Goal: Task Accomplishment & Management: Use online tool/utility

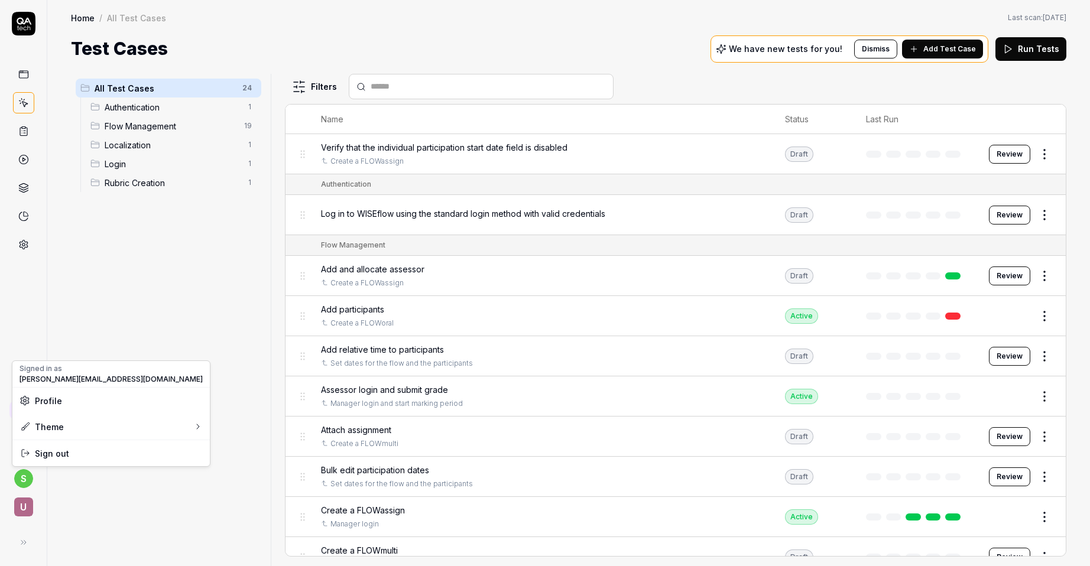
click at [25, 482] on html "s U Home / All Test Cases Home / All Test Cases Last scan: [DATE] Test Cases We…" at bounding box center [545, 283] width 1090 height 566
click at [59, 455] on span "Sign out" at bounding box center [52, 454] width 34 height 12
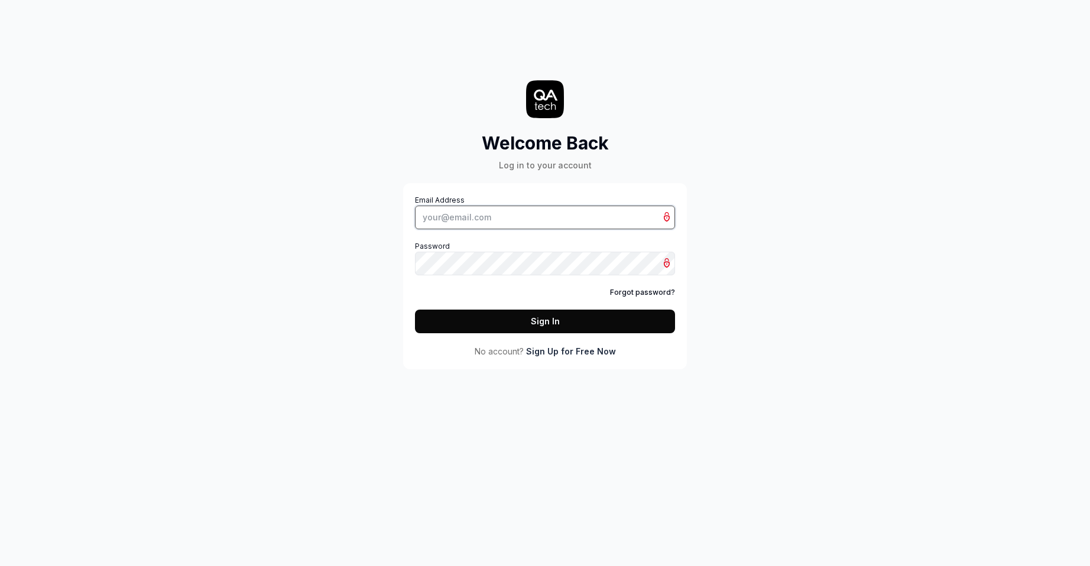
type input "[PERSON_NAME][EMAIL_ADDRESS][DOMAIN_NAME]"
click at [571, 322] on button "Sign In" at bounding box center [545, 322] width 260 height 24
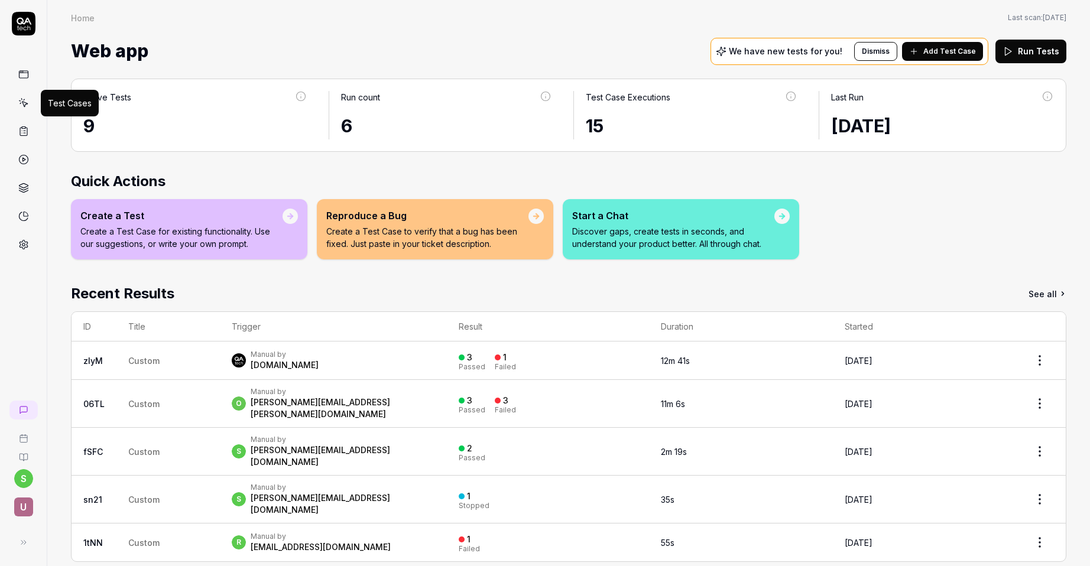
click at [24, 104] on icon at bounding box center [23, 103] width 11 height 11
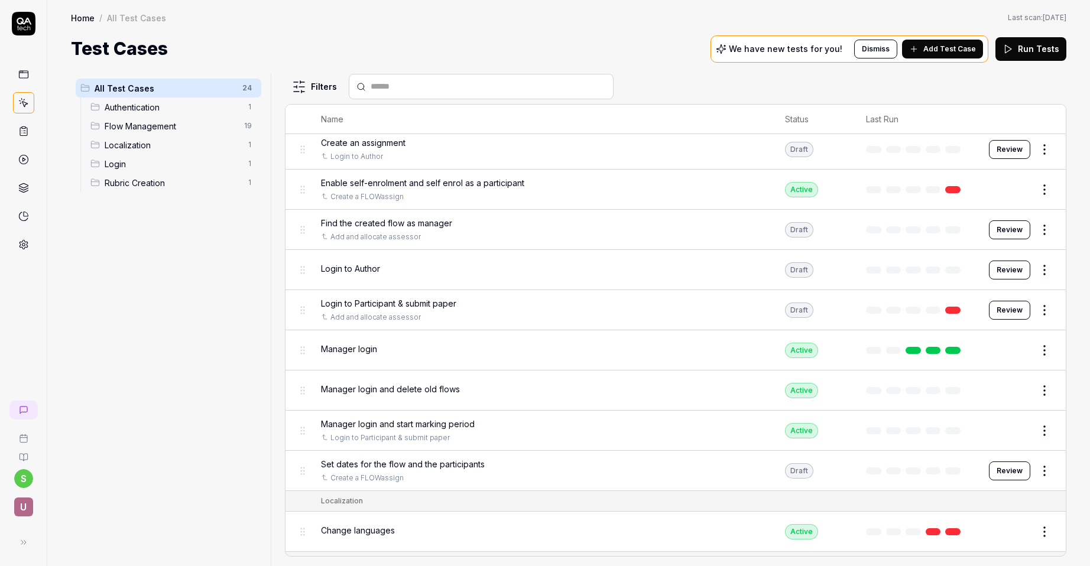
scroll to position [532, 0]
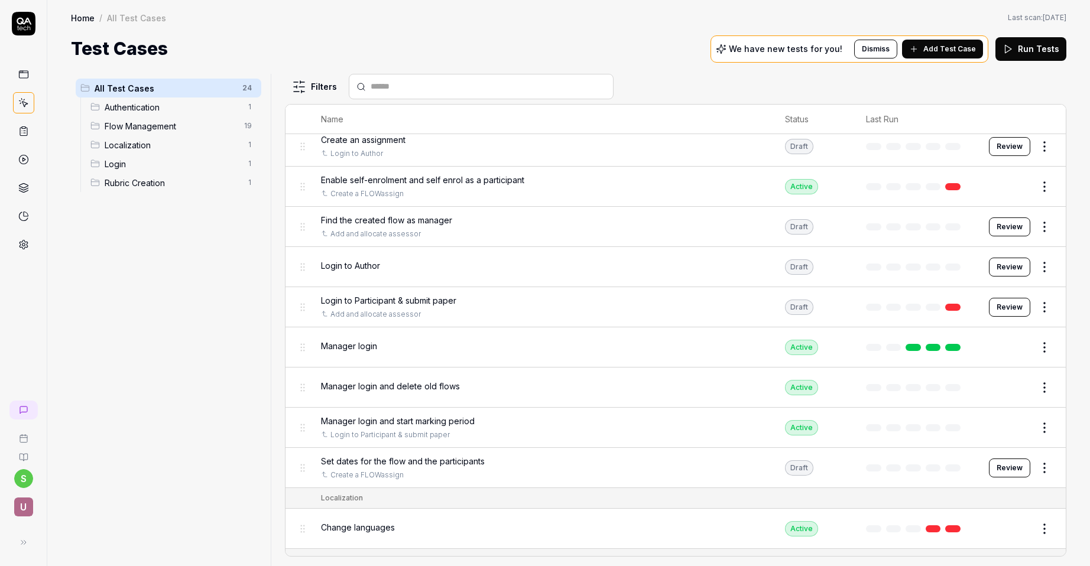
click at [1016, 348] on button "Edit" at bounding box center [1016, 347] width 28 height 19
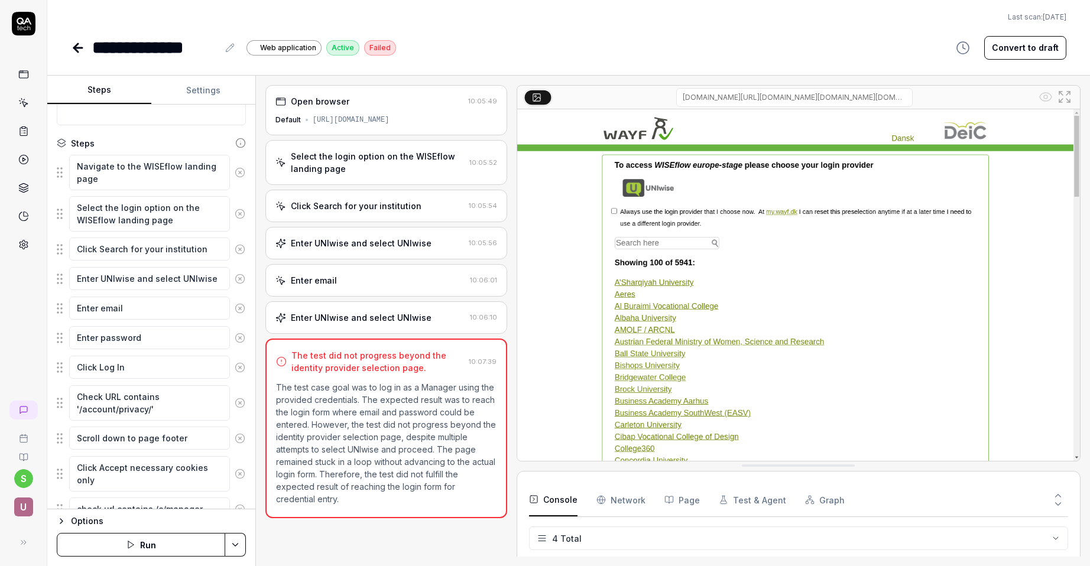
scroll to position [107, 0]
click at [139, 308] on textarea "Enter email" at bounding box center [149, 307] width 161 height 23
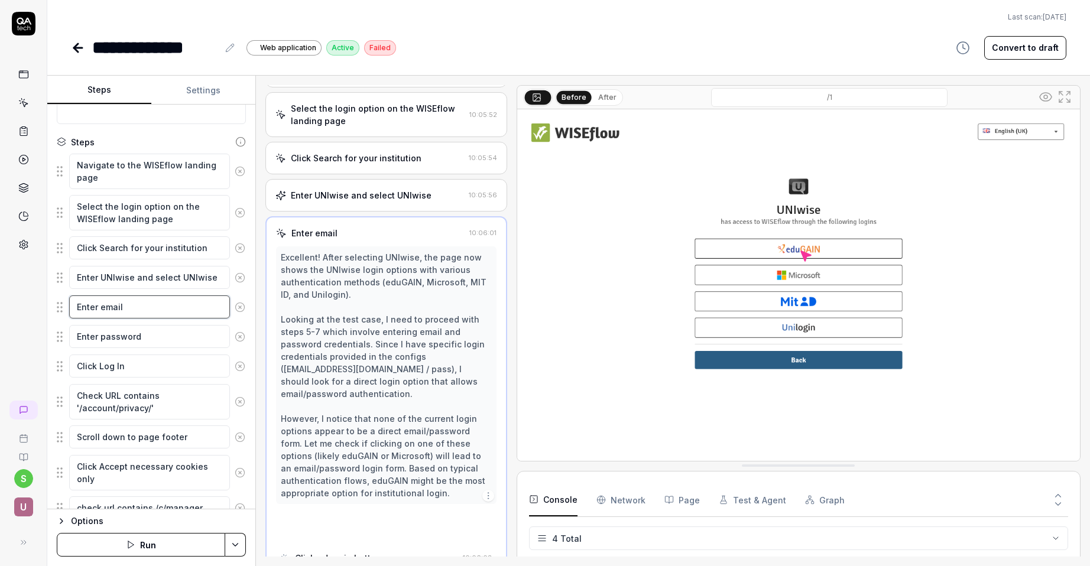
scroll to position [59, 0]
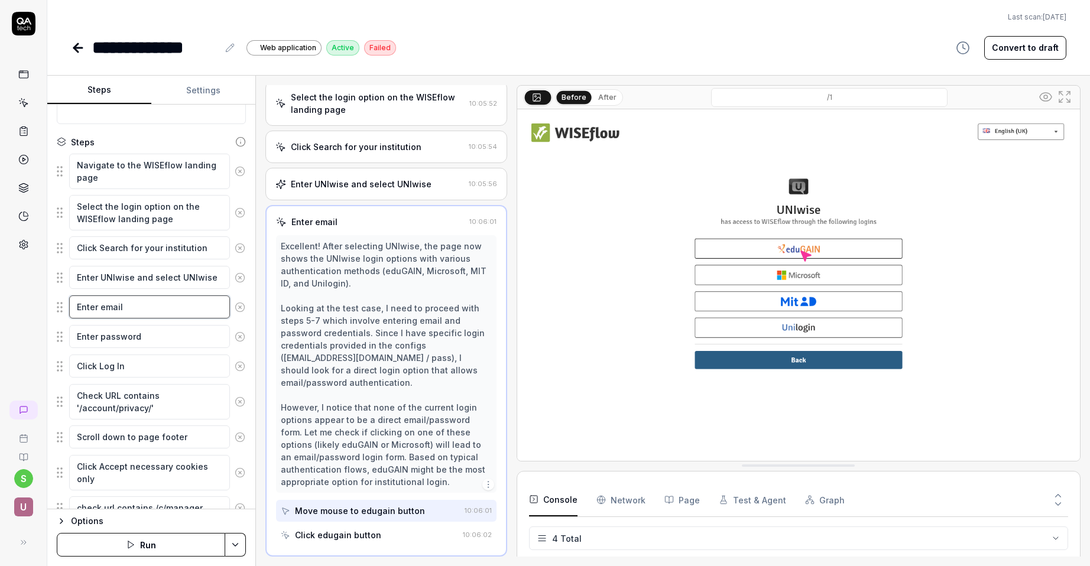
type textarea "*"
type textarea "Enter email"
type textarea "*"
type textarea "Enter email ""
type textarea "*"
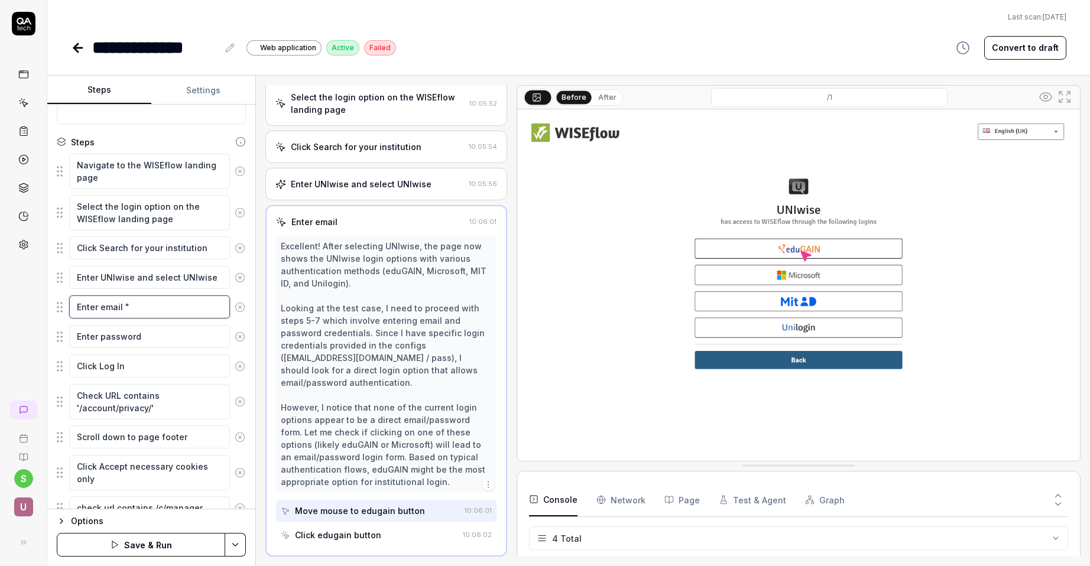
type textarea "Enter email "s"
type textarea "*"
type textarea "Enter email "su"
type textarea "*"
type textarea "Enter email "sup"
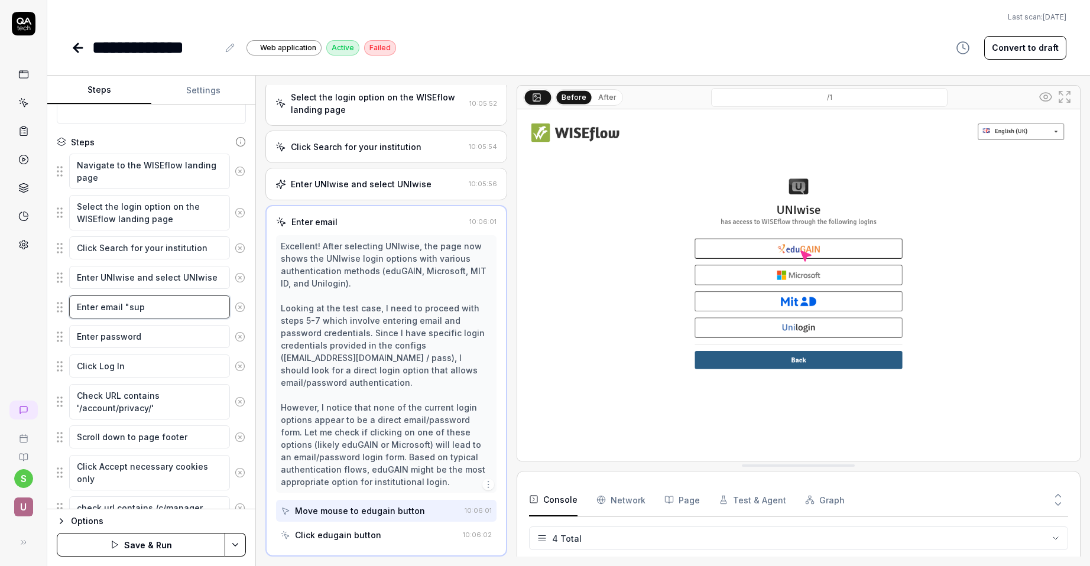
type textarea "*"
type textarea "Enter email "supr"
type textarea "*"
type textarea "Enter email "supri"
type textarea "*"
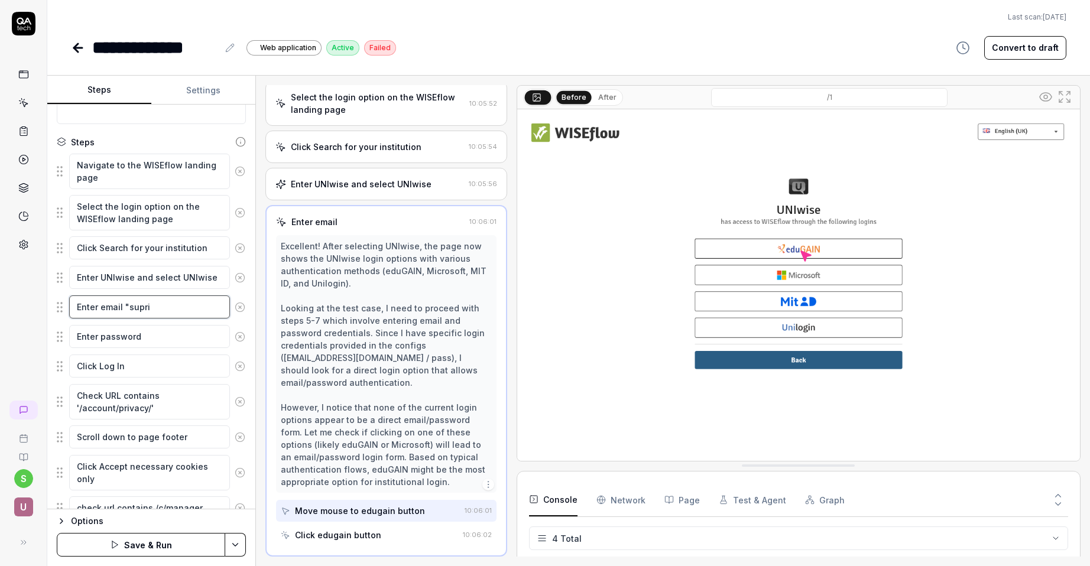
type textarea "Enter email "supriy"
type textarea "*"
type textarea "Enter email "supriya"
type textarea "*"
type textarea "Enter email "supriya."
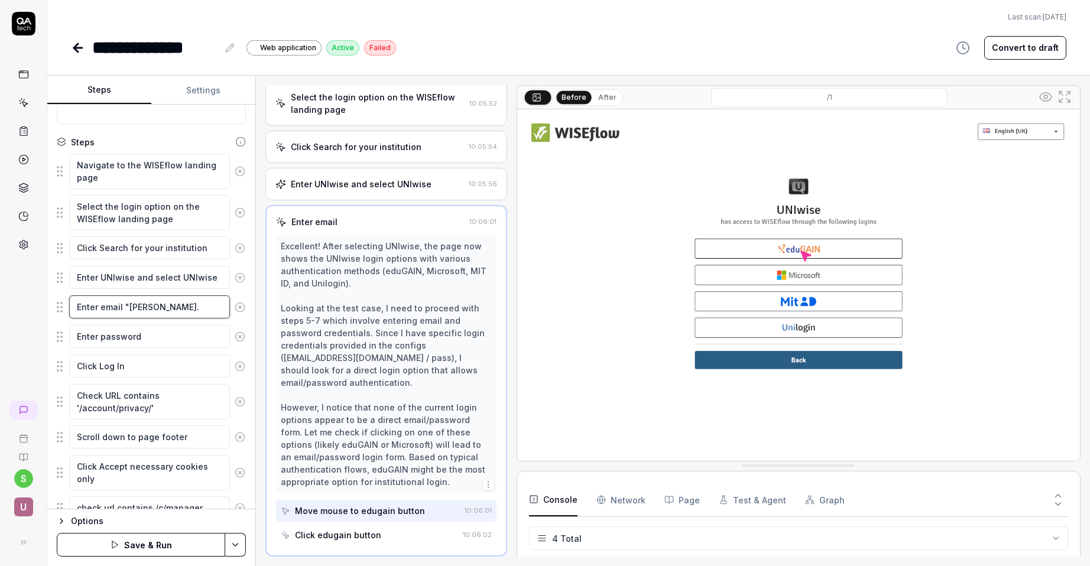
type textarea "*"
type textarea "Enter email "supriya.s"
type textarea "*"
type textarea "Enter email "supriya.sa"
type textarea "*"
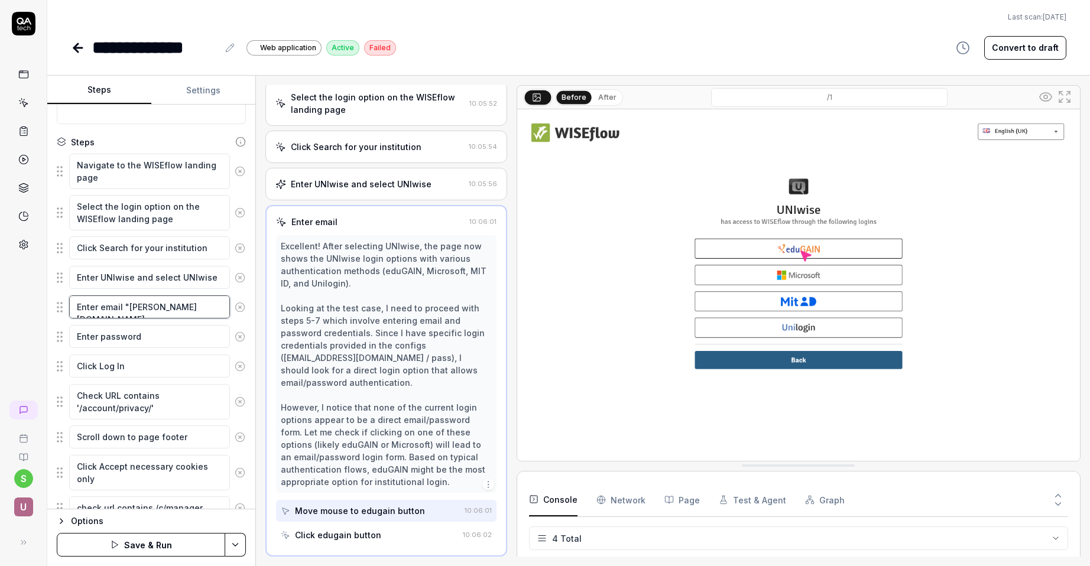
type textarea "Enter email "supriya.san"
type textarea "*"
type textarea "Enter email "supriya.sang"
type textarea "*"
type textarea "Enter email "supriya.sango"
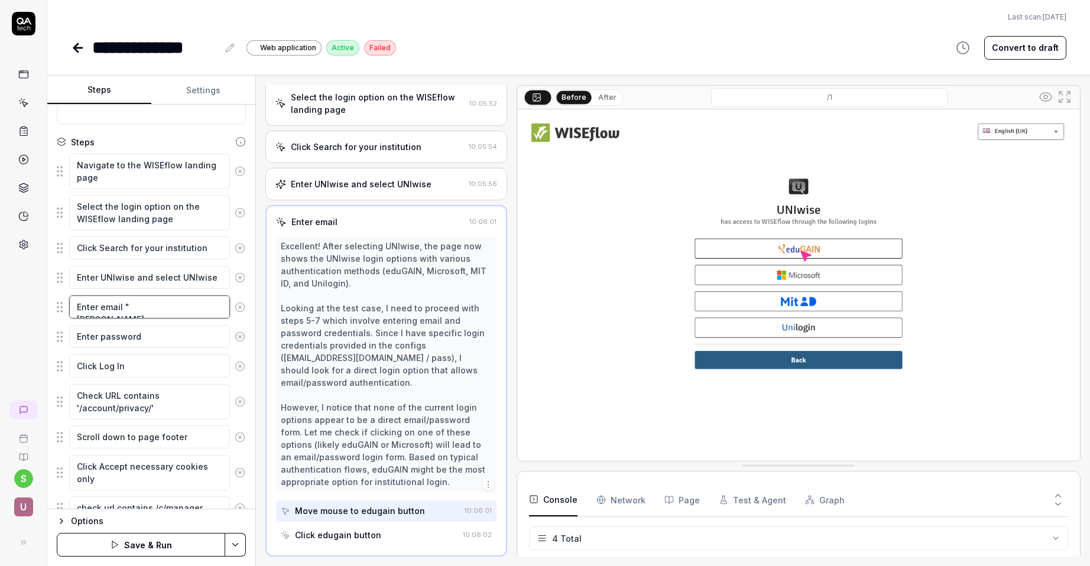
type textarea "*"
type textarea "Enter email "supriya.sangol"
type textarea "*"
type textarea "Enter email "supriya.sangoll"
type textarea "*"
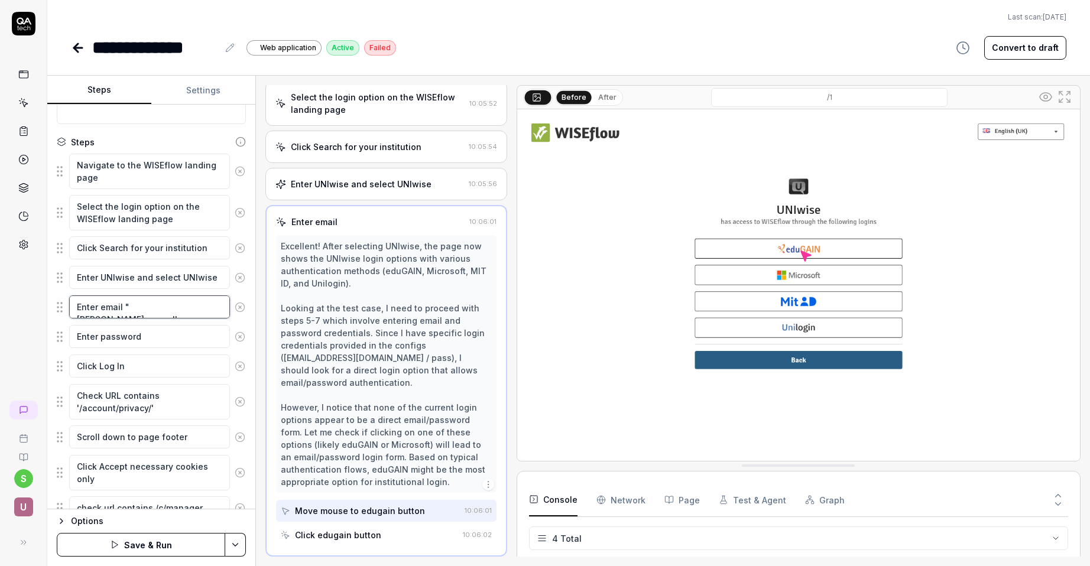
type textarea "Enter email "supriya.sangolli"
type textarea "*"
type textarea "Enter email "supriya.sangolli@"
type textarea "*"
type textarea "Enter email "supriya.sangolli@u"
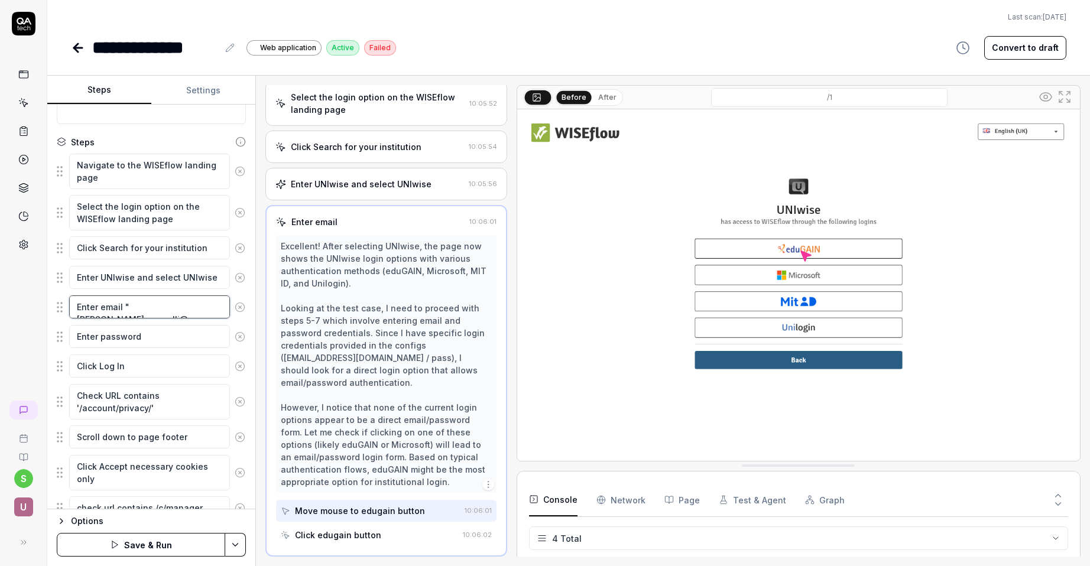
type textarea "*"
type textarea "Enter email "supriya.sangolli@un"
type textarea "*"
type textarea "Enter email "supriya.sangolli@uni"
type textarea "*"
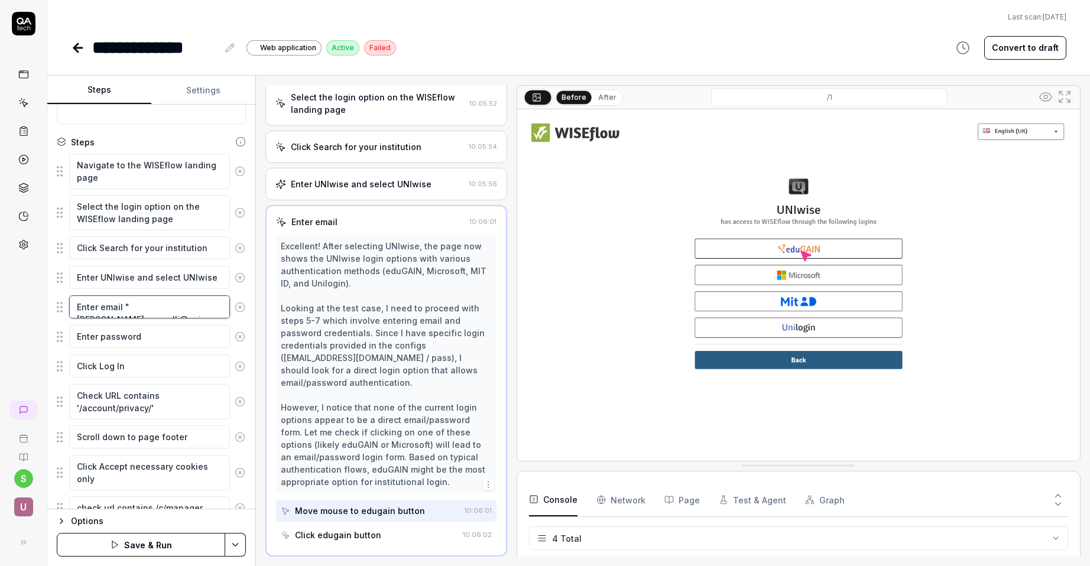
type textarea "Enter email "supriya.sangolli@uniw"
type textarea "*"
type textarea "Enter email "supriya.sangolli@uniwi"
type textarea "*"
type textarea "Enter email "supriya.sangolli@uniwis"
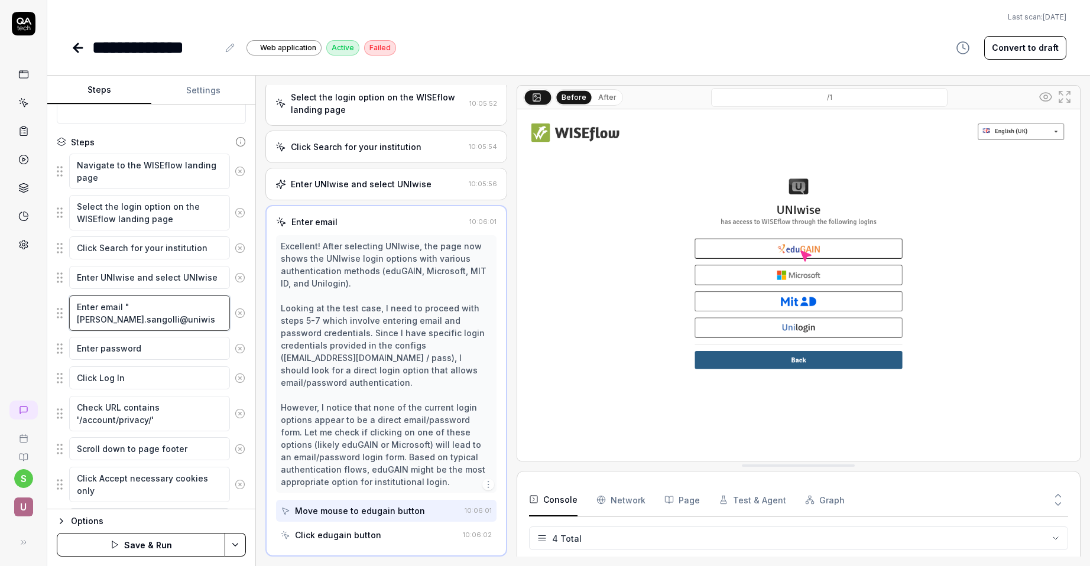
type textarea "*"
type textarea "Enter email "supriya.sangolli@uniwise"
type textarea "*"
type textarea "Enter email "supriya.sangolli@uniwise."
type textarea "*"
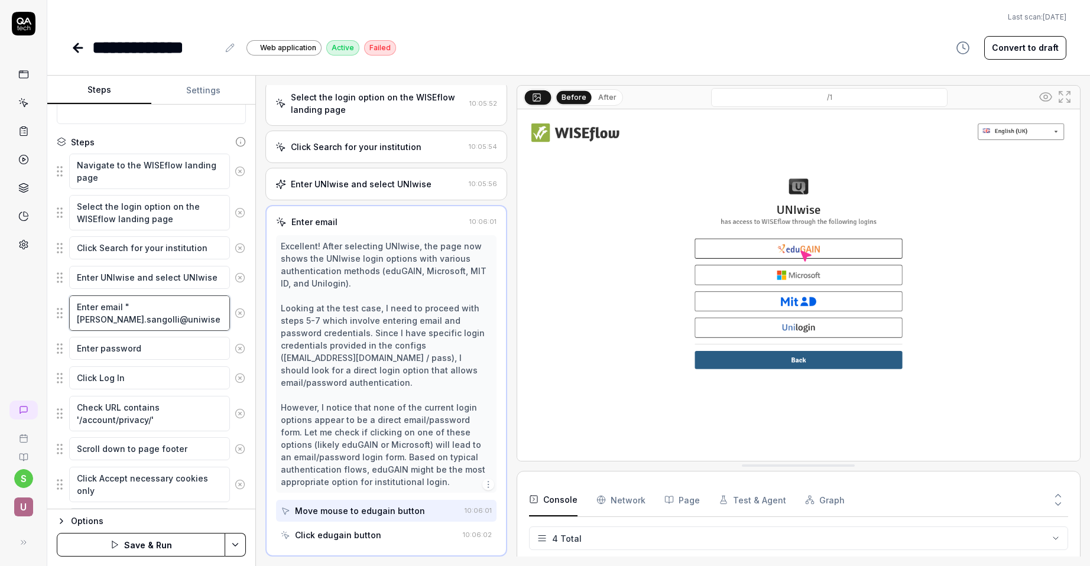
type textarea "Enter email "supriya.sangolli@uniwise.c"
type textarea "*"
type textarea "Enter email "supriya.sangolli@uniwise.co"
type textarea "*"
type textarea "Enter email "supriya.sangolli@uniwise.co."
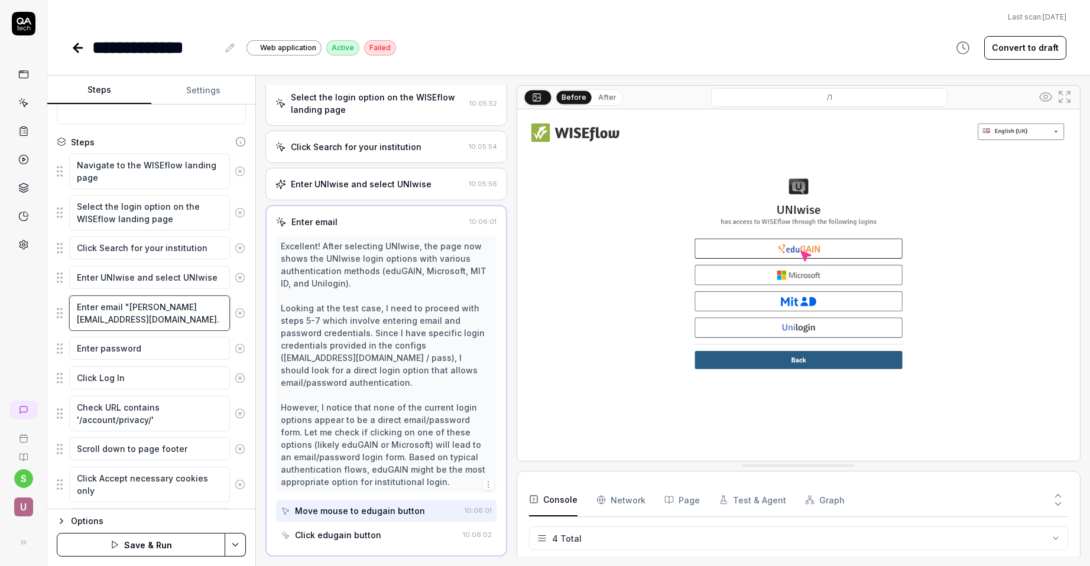
type textarea "*"
type textarea "Enter email "supriya.sangolli@uniwise.co.u"
type textarea "*"
type textarea "Enter email "supriya.sangolli@uniwise.co.uk"
type textarea "*"
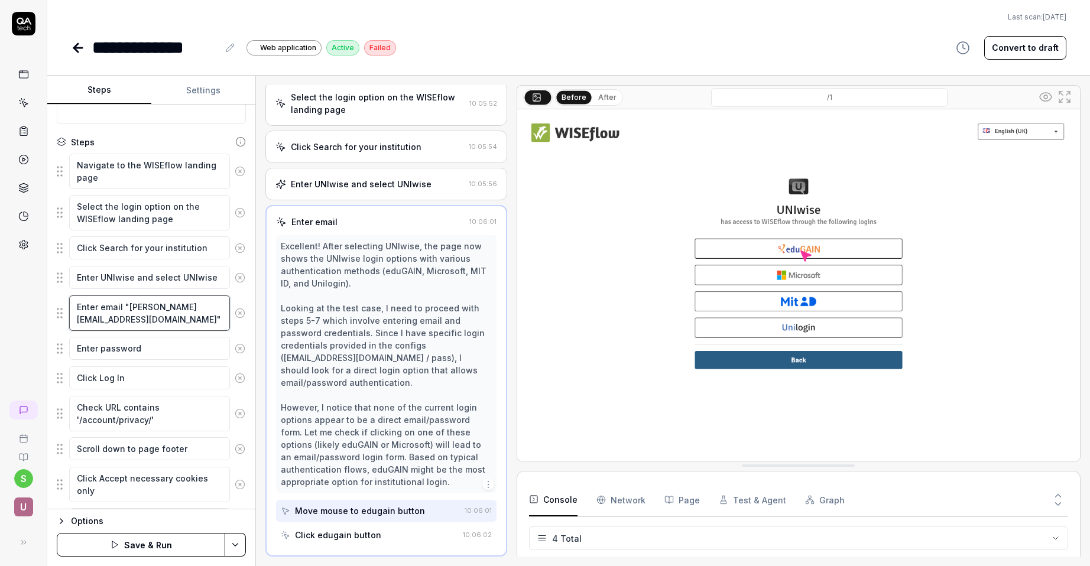
type textarea "Enter email "supriya.sangolli@uniwise.co.uk""
click at [153, 348] on textarea "Enter password" at bounding box center [149, 348] width 161 height 23
type textarea "*"
type textarea "Enter password"
type textarea "*"
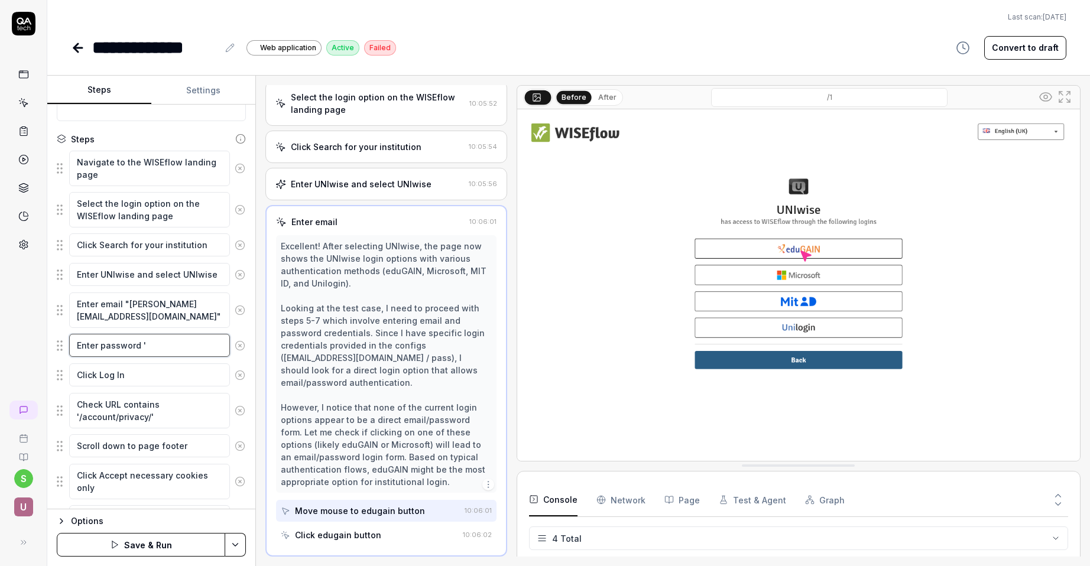
scroll to position [111, 0]
type textarea "Enter password '"
click at [222, 277] on textarea "Enter UNIwise and select UNIwise" at bounding box center [149, 274] width 161 height 23
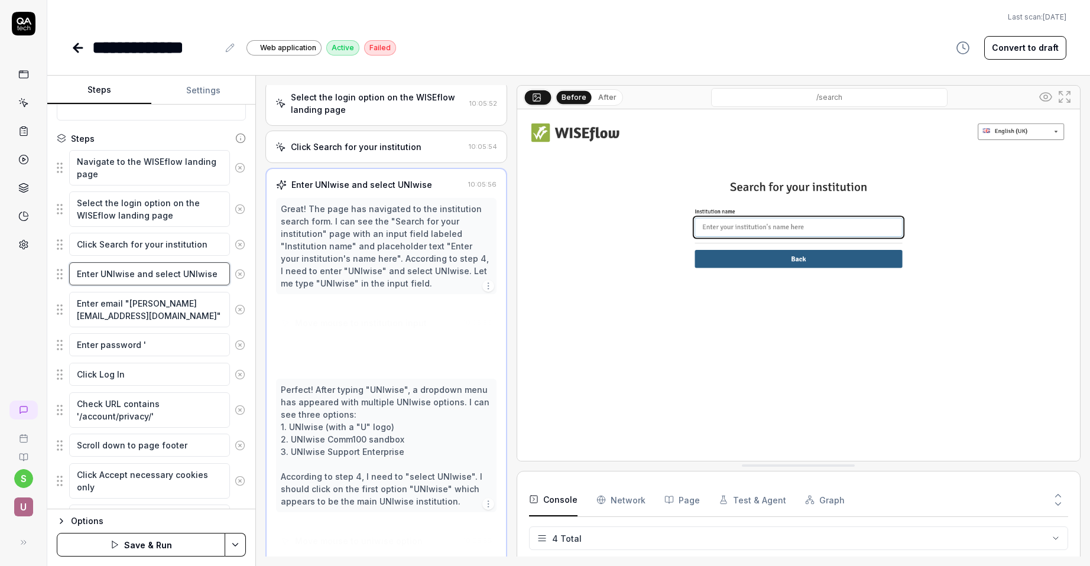
scroll to position [79, 0]
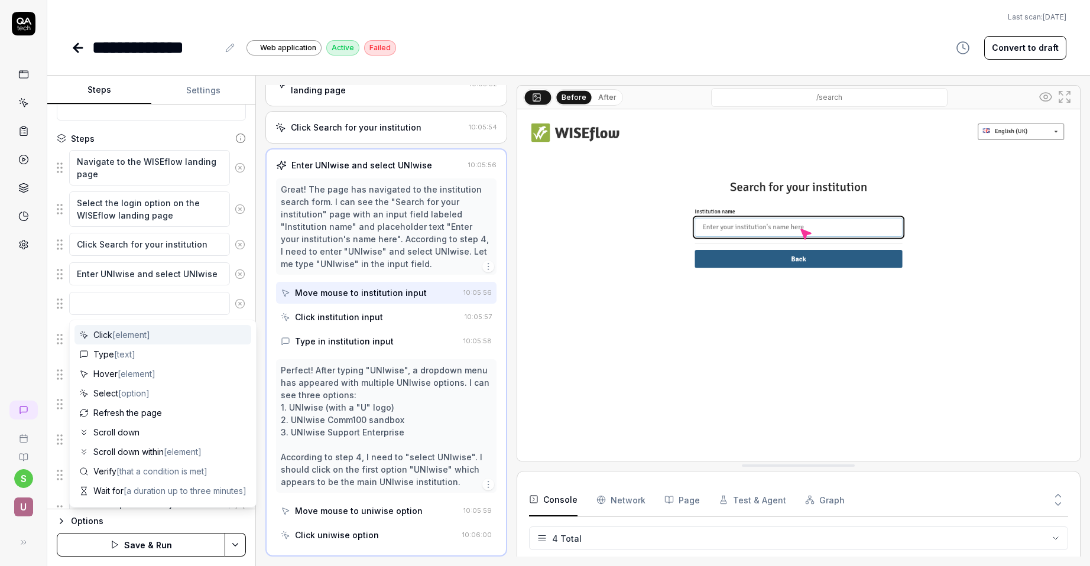
type textarea "*"
type textarea "C"
type textarea "*"
type textarea "Cl"
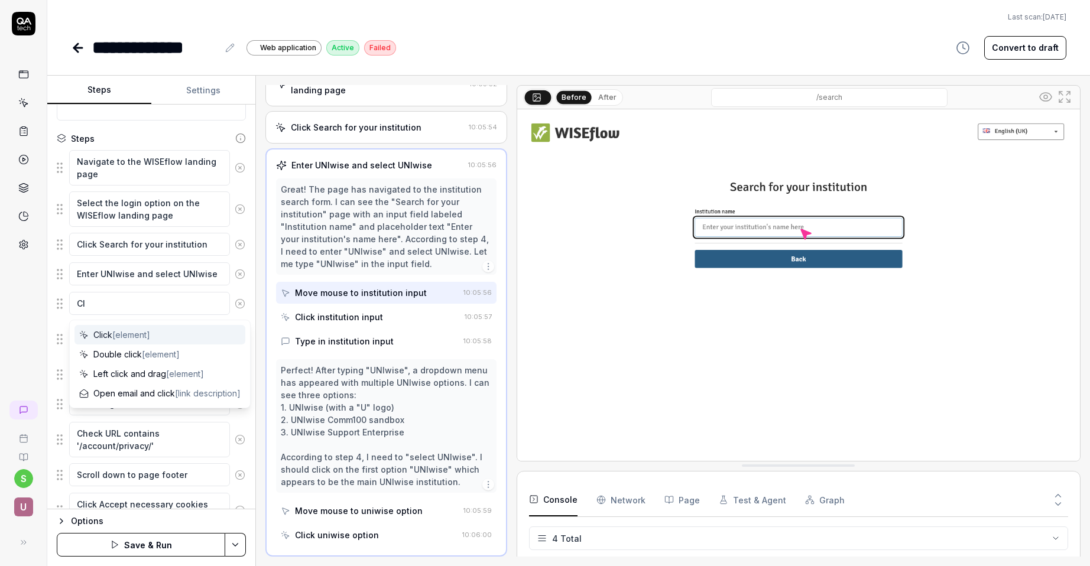
type textarea "*"
type textarea "Cli"
type textarea "*"
type textarea "Clic"
type textarea "*"
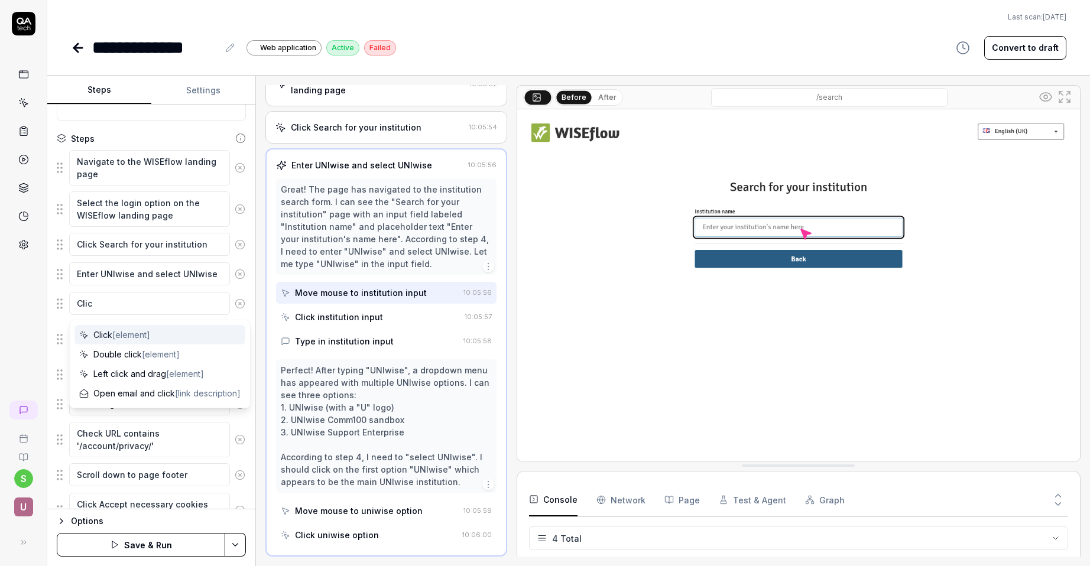
type textarea "Click"
type textarea "*"
type textarea "Click"
type textarea "*"
type textarea "Click M"
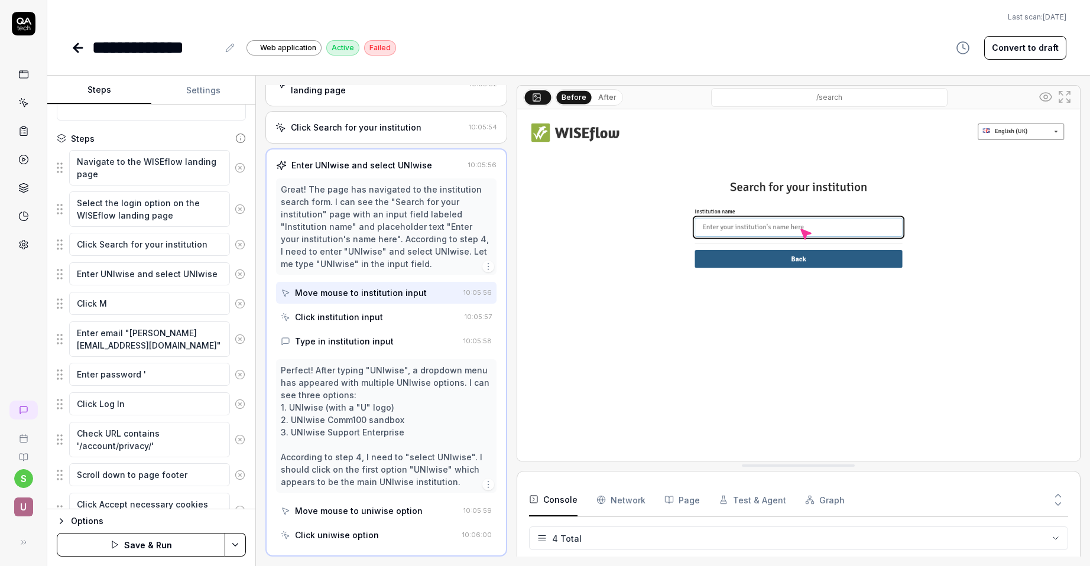
type textarea "*"
type textarea "Click Mi"
type textarea "*"
type textarea "Click Mic"
type textarea "*"
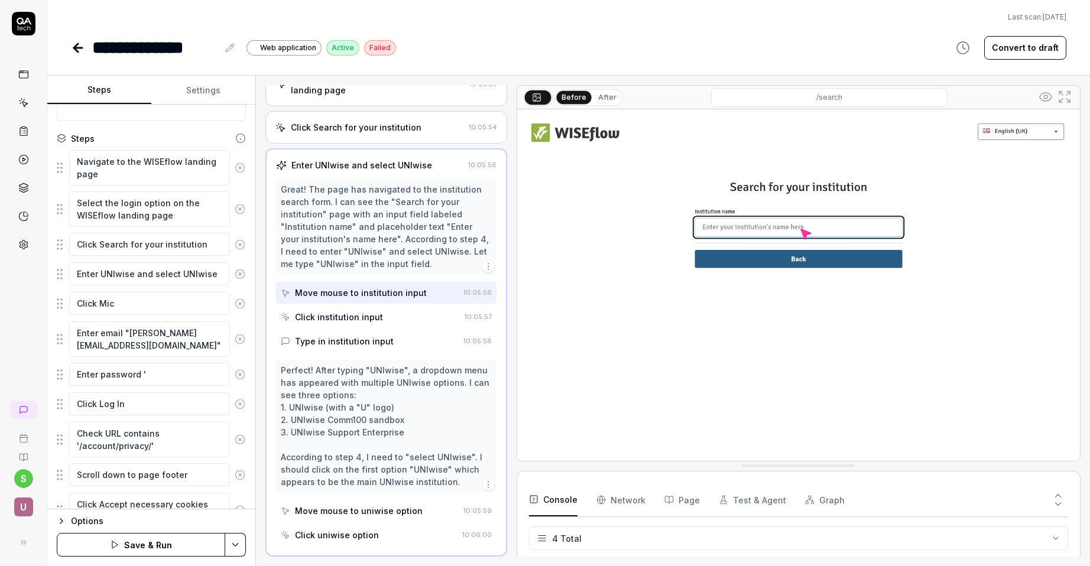
type textarea "Click Micr"
type textarea "*"
type textarea "Click Micro"
type textarea "*"
type textarea "Click Micros"
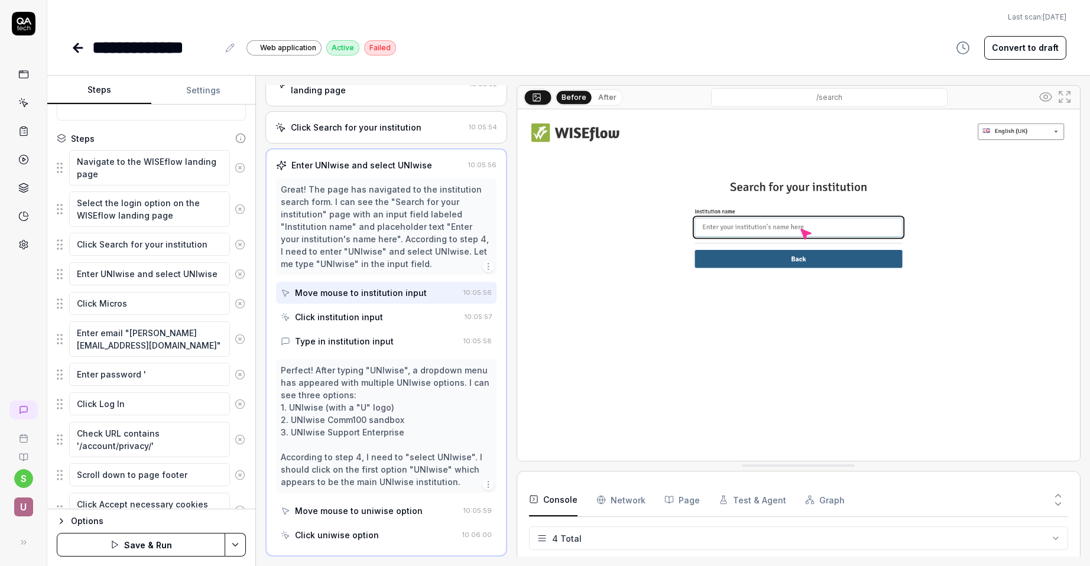
type textarea "*"
type textarea "Click Microso"
type textarea "*"
type textarea "Click Microsof"
type textarea "*"
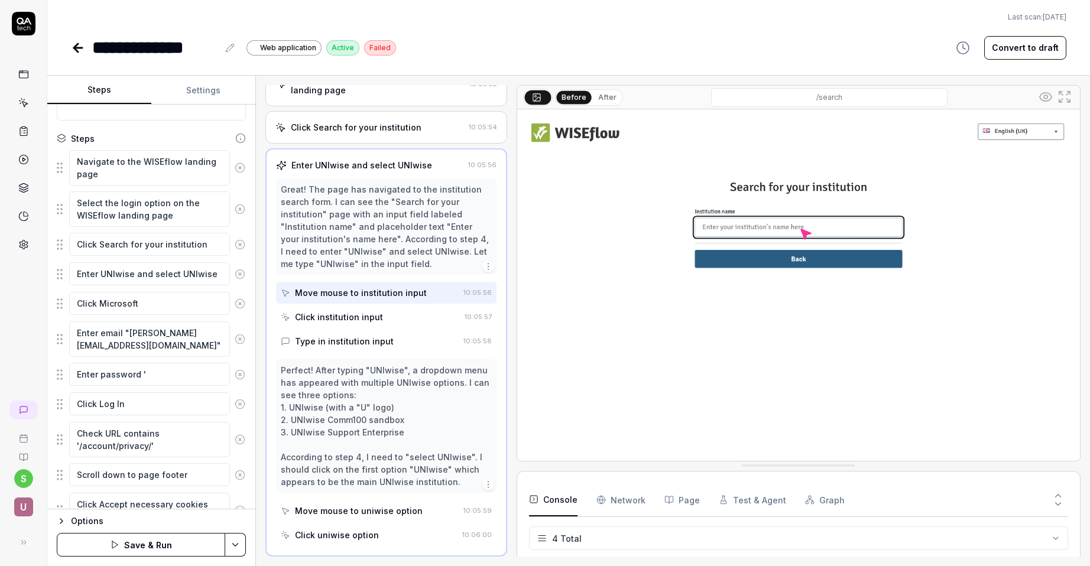
type textarea "Click Microsoft"
click at [259, 287] on div "Open browser 10:05:49 Default https://europe-stage.wiseflow.net/ Select the log…" at bounding box center [673, 321] width 834 height 491
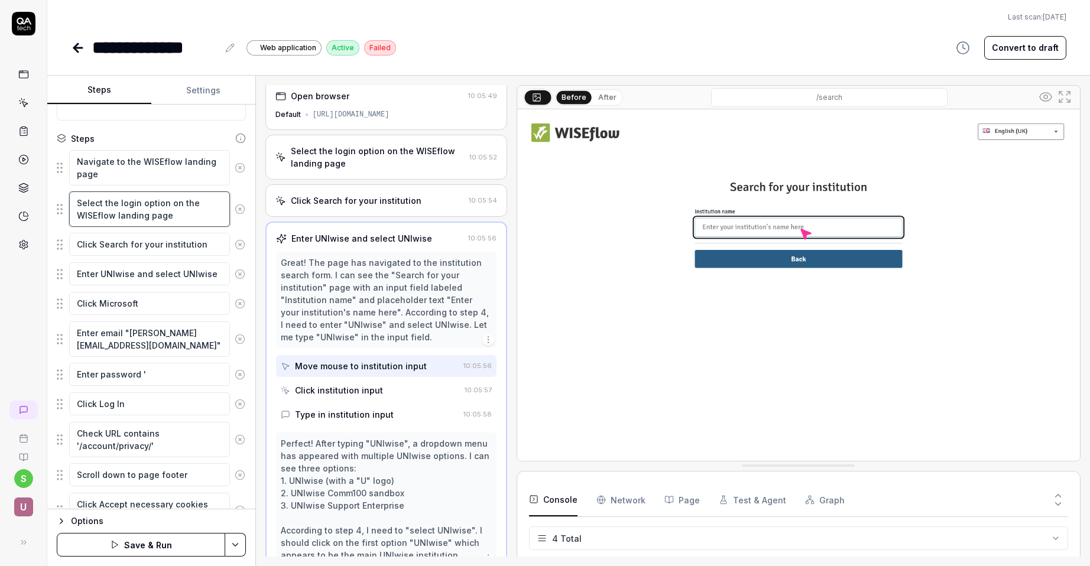
click at [187, 219] on textarea "Select the login option on the WISEflow landing page" at bounding box center [149, 209] width 161 height 35
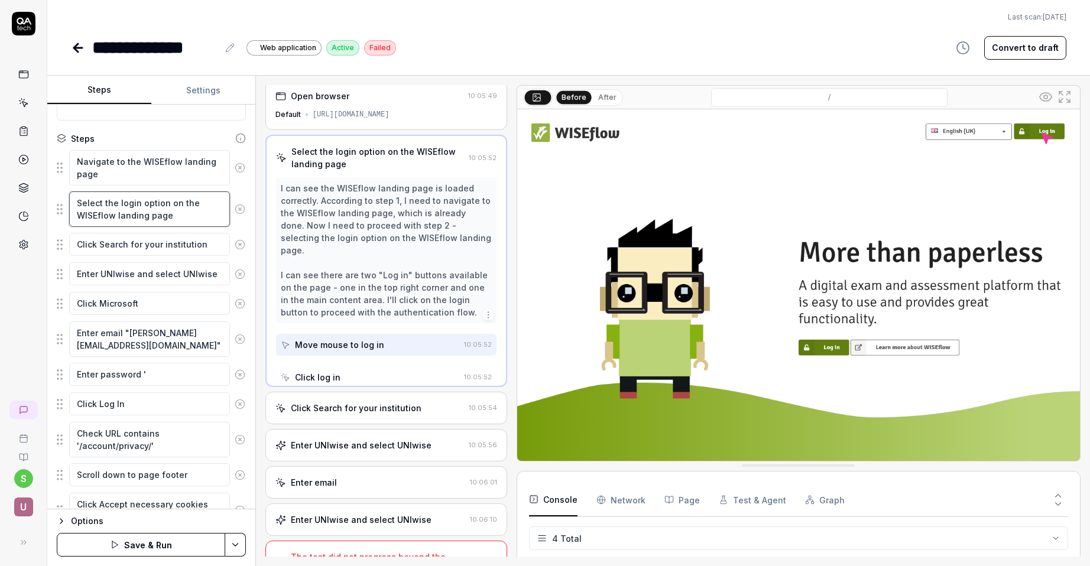
scroll to position [0, 0]
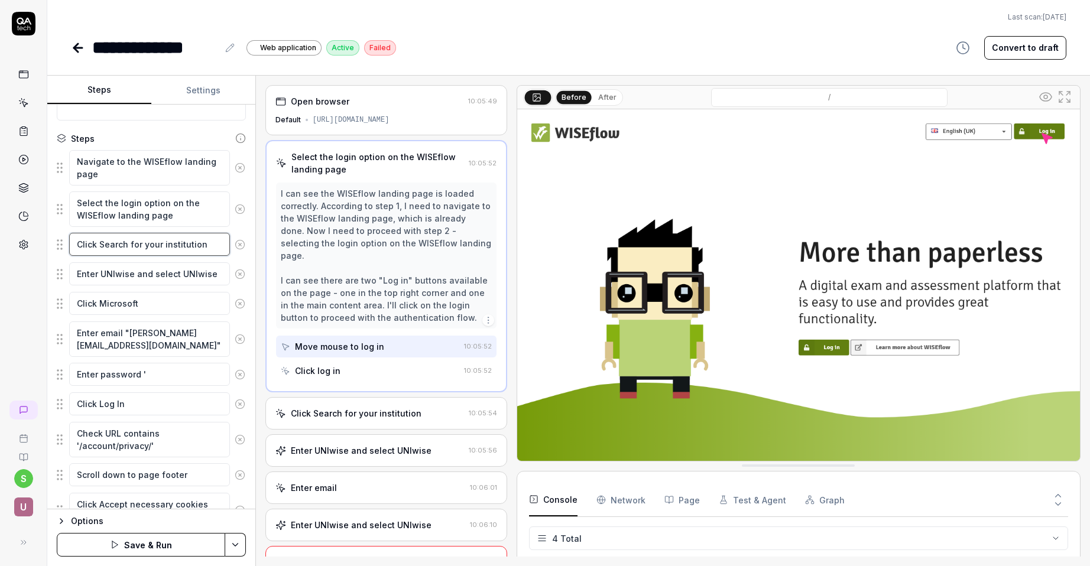
click at [204, 251] on textarea "Click Search for your institution" at bounding box center [149, 244] width 161 height 23
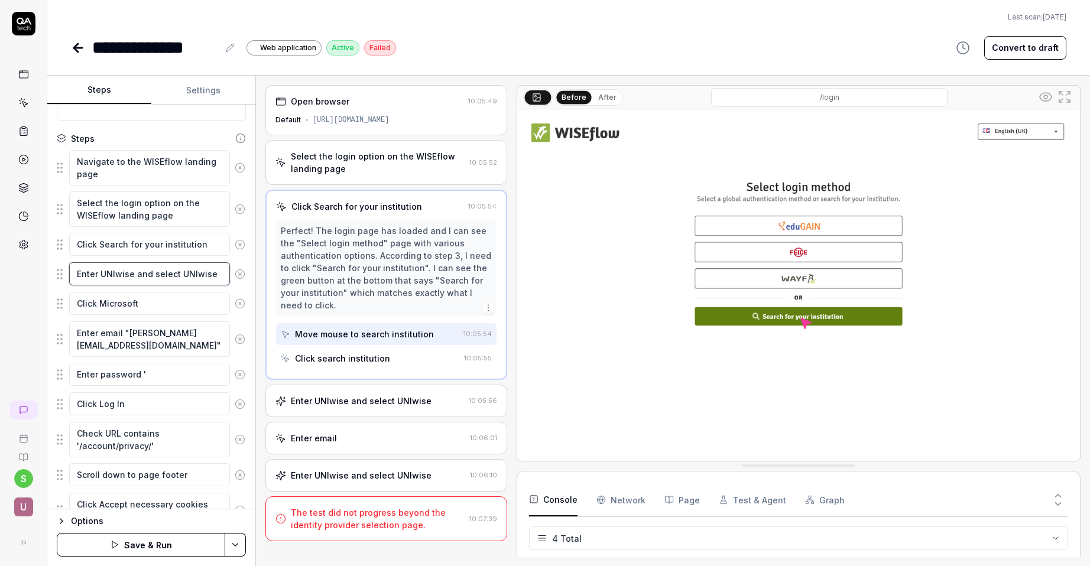
click at [221, 277] on textarea "Enter UNIwise and select UNIwise" at bounding box center [149, 274] width 161 height 23
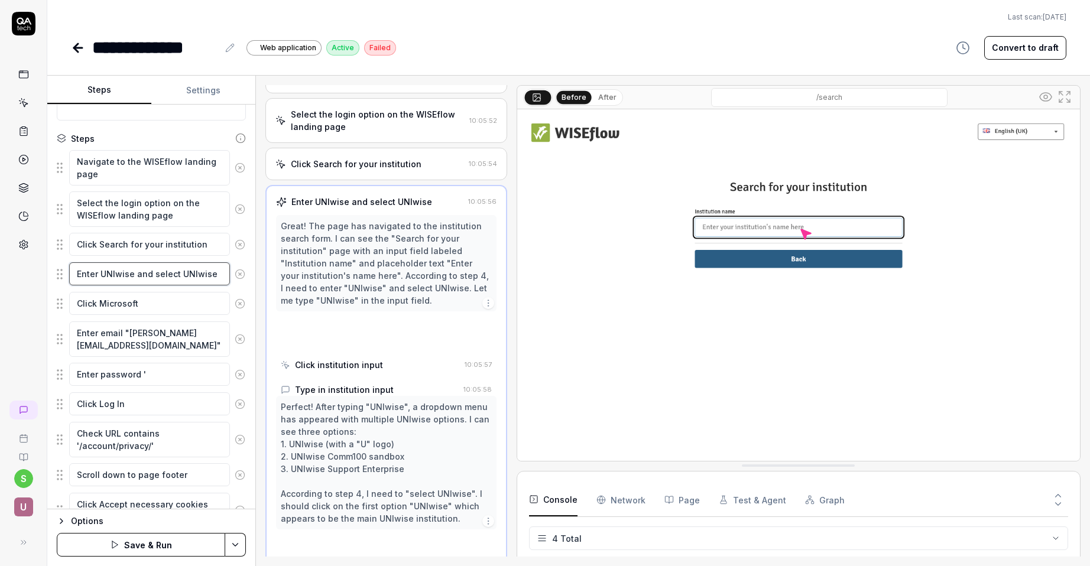
scroll to position [79, 0]
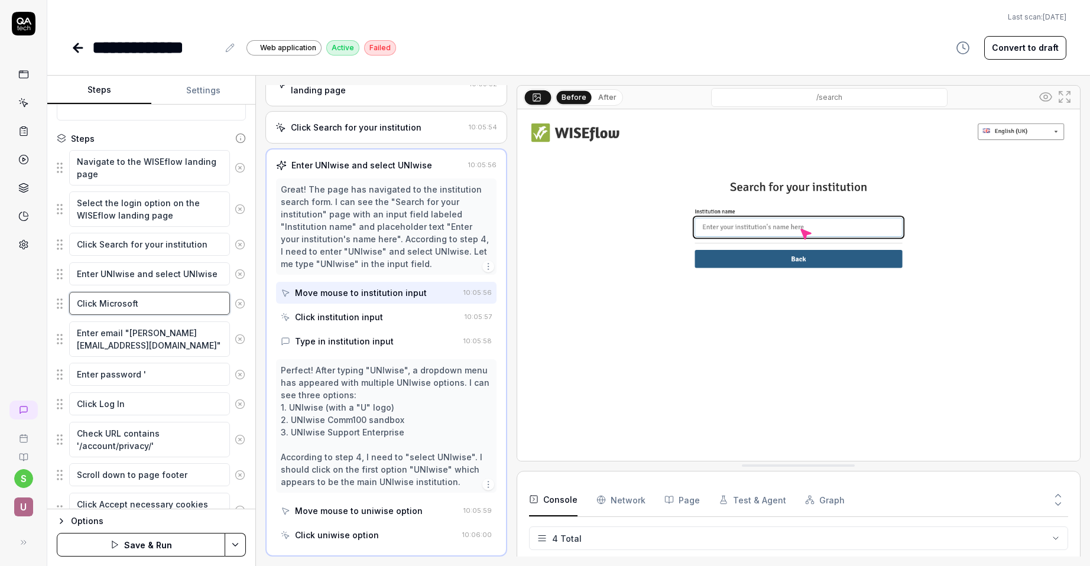
click at [184, 309] on textarea "Click Microsoft" at bounding box center [149, 303] width 161 height 23
click at [241, 341] on icon at bounding box center [240, 339] width 11 height 11
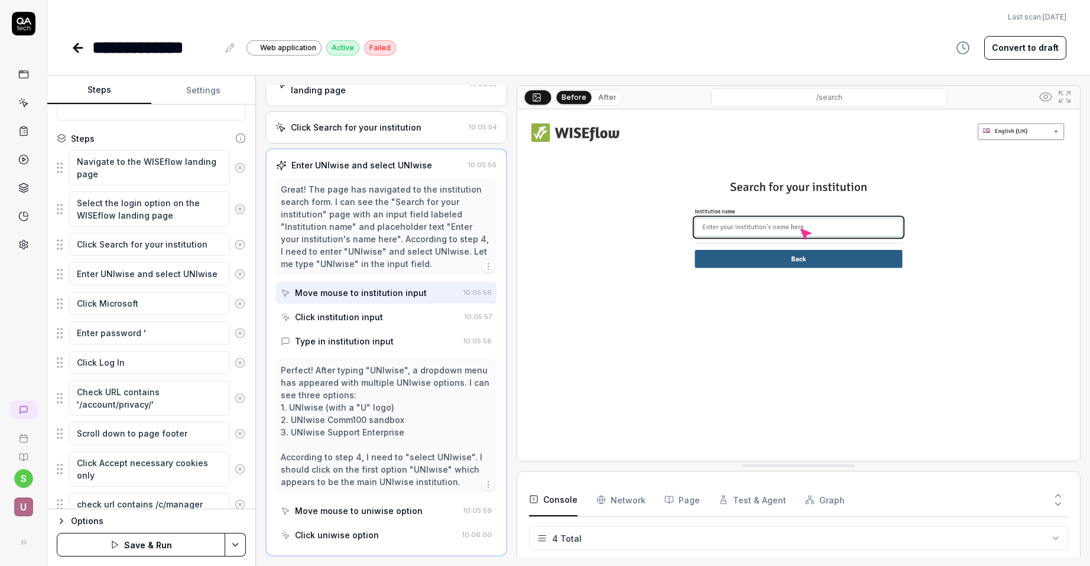
click at [242, 336] on icon at bounding box center [240, 333] width 11 height 11
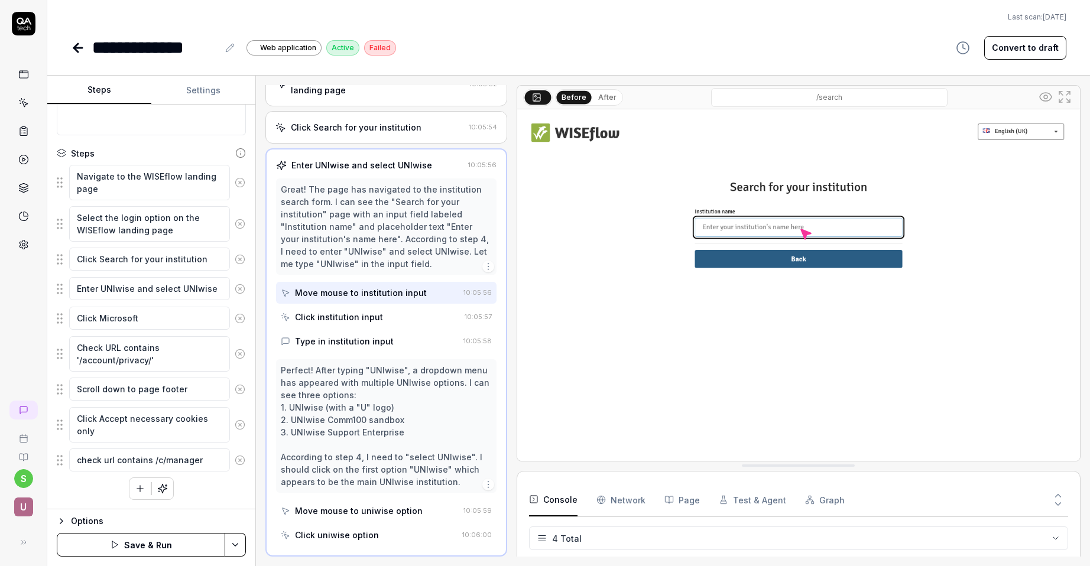
scroll to position [96, 0]
click at [242, 356] on icon at bounding box center [240, 354] width 11 height 11
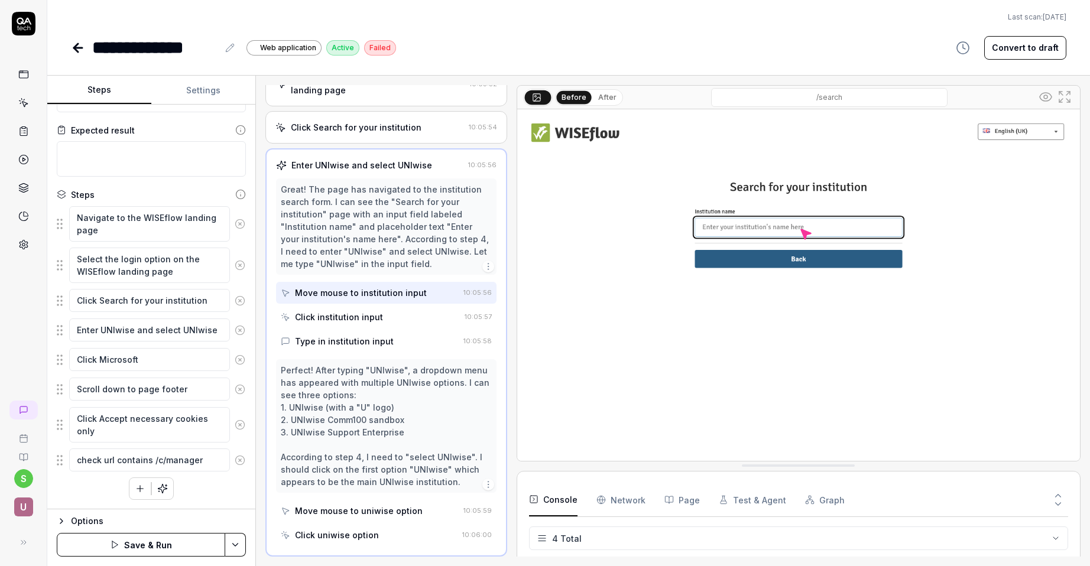
click at [241, 389] on icon at bounding box center [240, 389] width 11 height 11
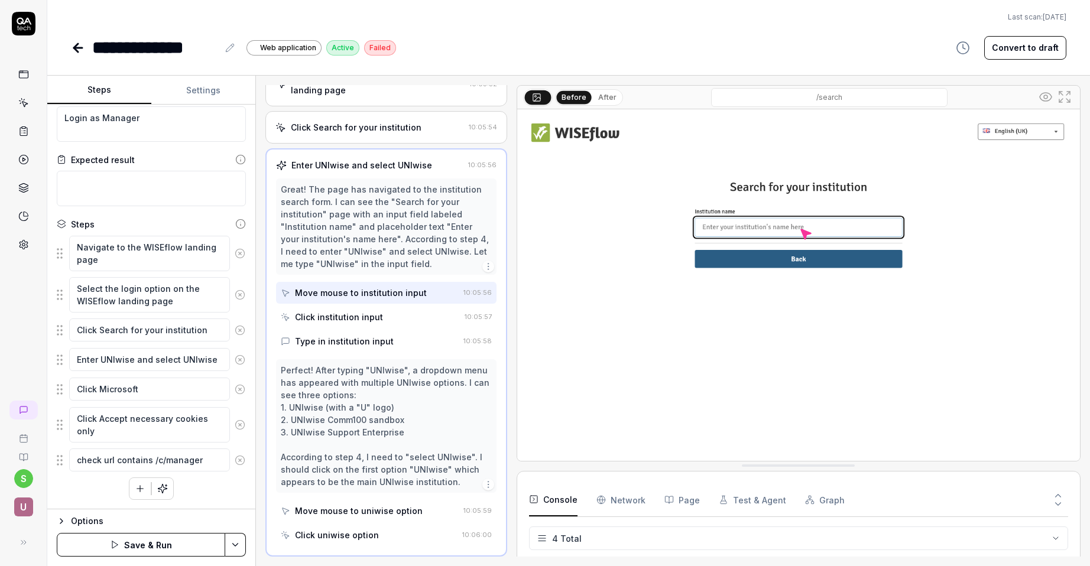
click at [241, 425] on icon at bounding box center [240, 425] width 11 height 11
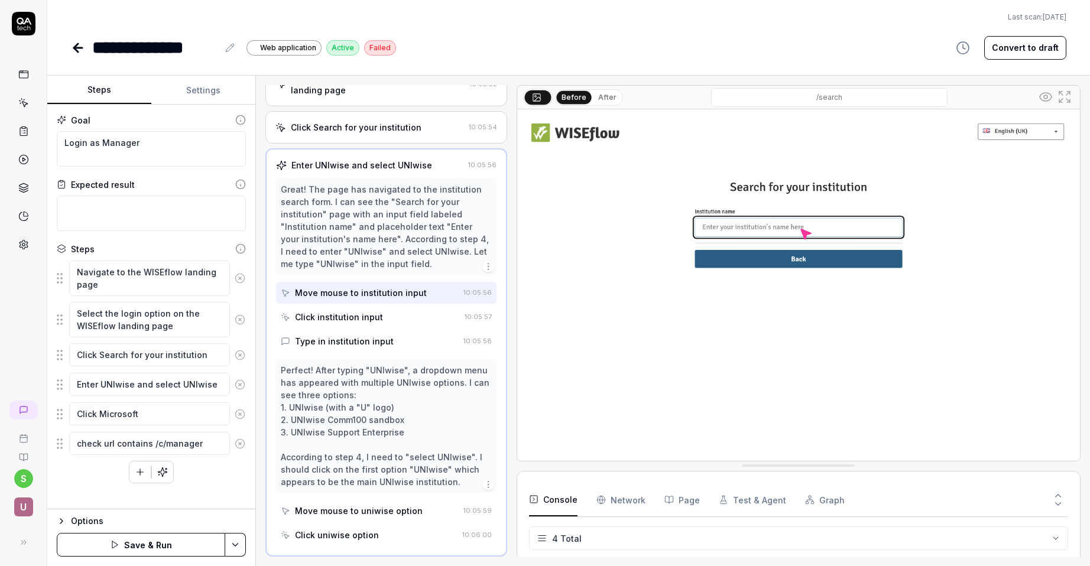
scroll to position [0, 0]
click at [194, 546] on button "Save & Run" at bounding box center [141, 545] width 169 height 24
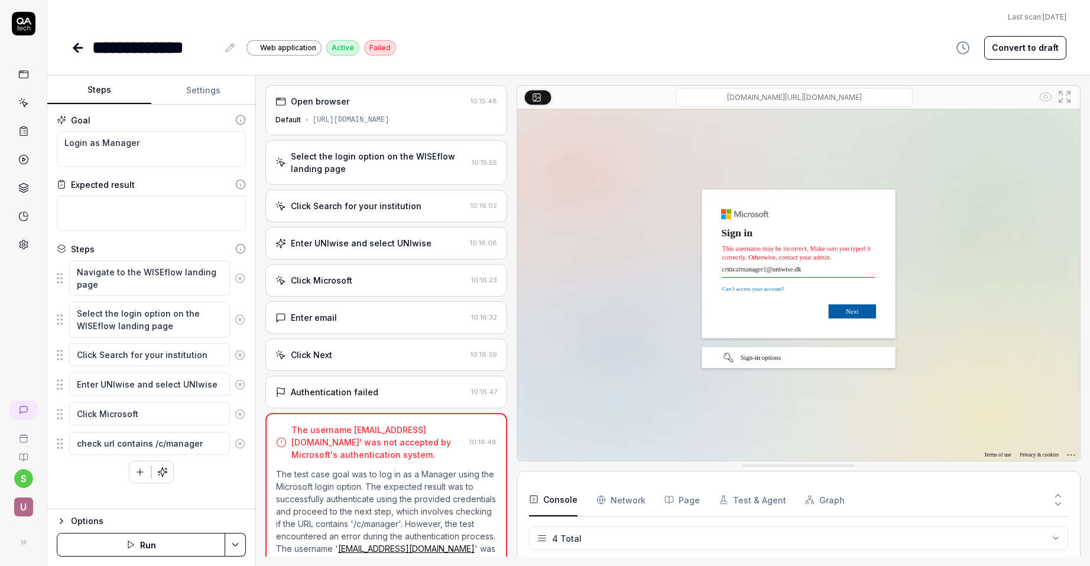
scroll to position [20, 0]
click at [153, 416] on textarea "Click Microsoft" at bounding box center [149, 414] width 161 height 23
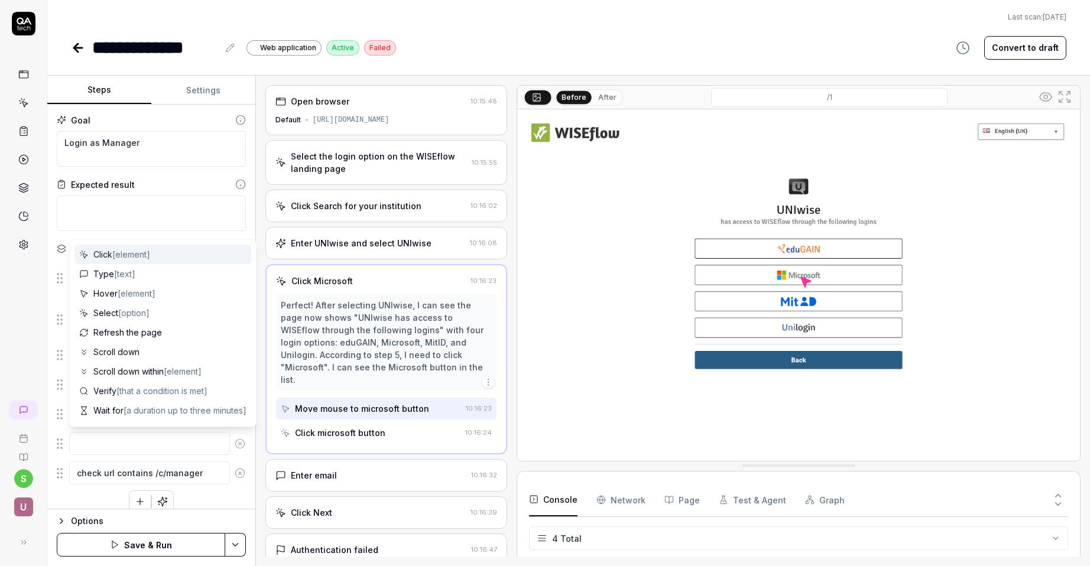
type textarea "*"
type textarea "E"
type textarea "*"
type textarea "En"
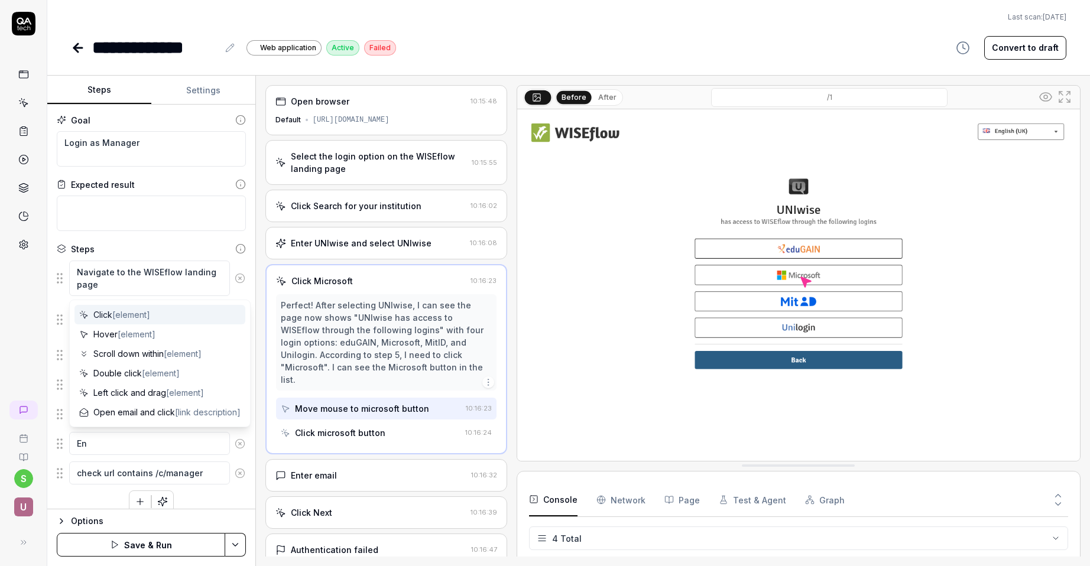
type textarea "*"
type textarea "Ent"
type textarea "*"
type textarea "Ente"
type textarea "*"
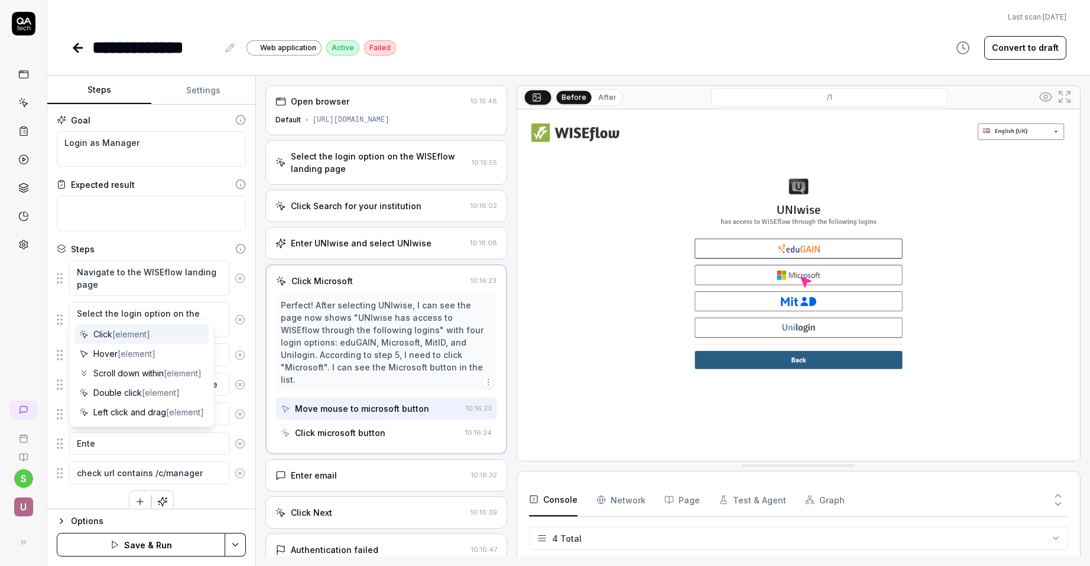
type textarea "Enter"
type textarea "*"
type textarea "Enter"
type textarea "*"
type textarea "Enter e"
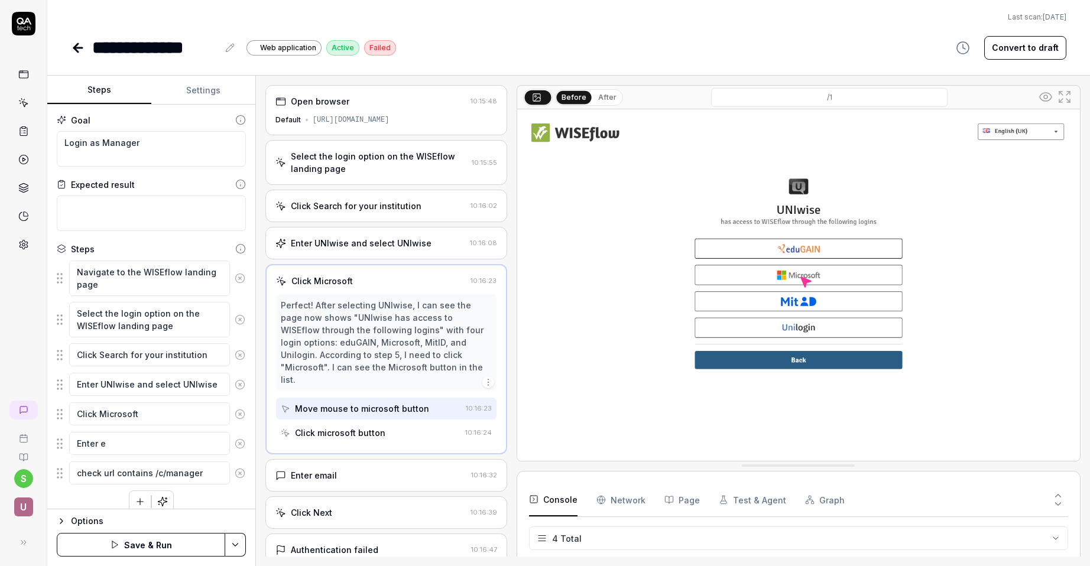
type textarea "*"
type textarea "Enter em"
type textarea "*"
type textarea "Enter ema"
type textarea "*"
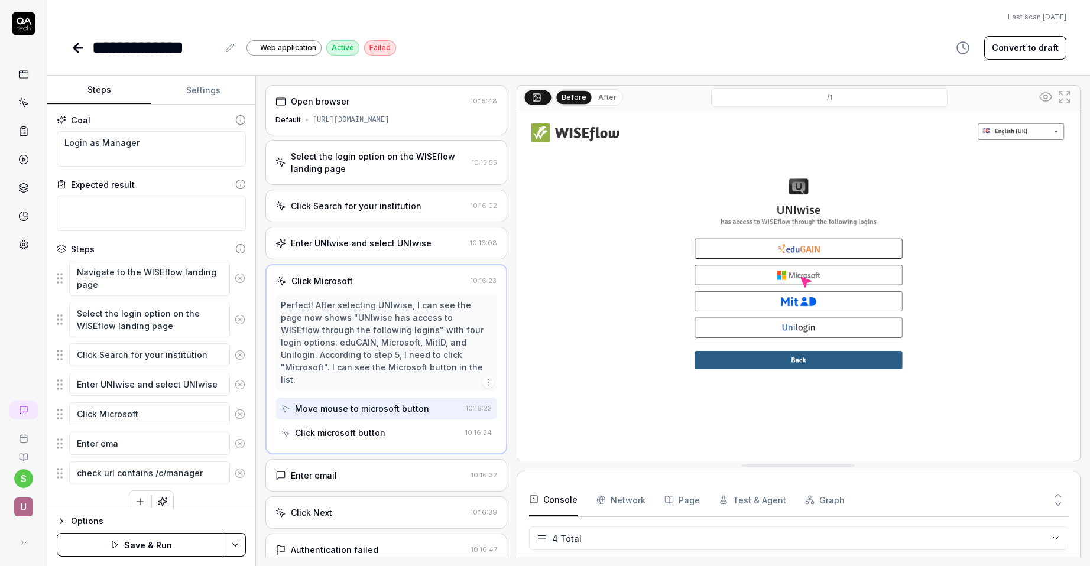
type textarea "Enter emai"
type textarea "*"
type textarea "Enter email"
type textarea "*"
type textarea "Enter email"
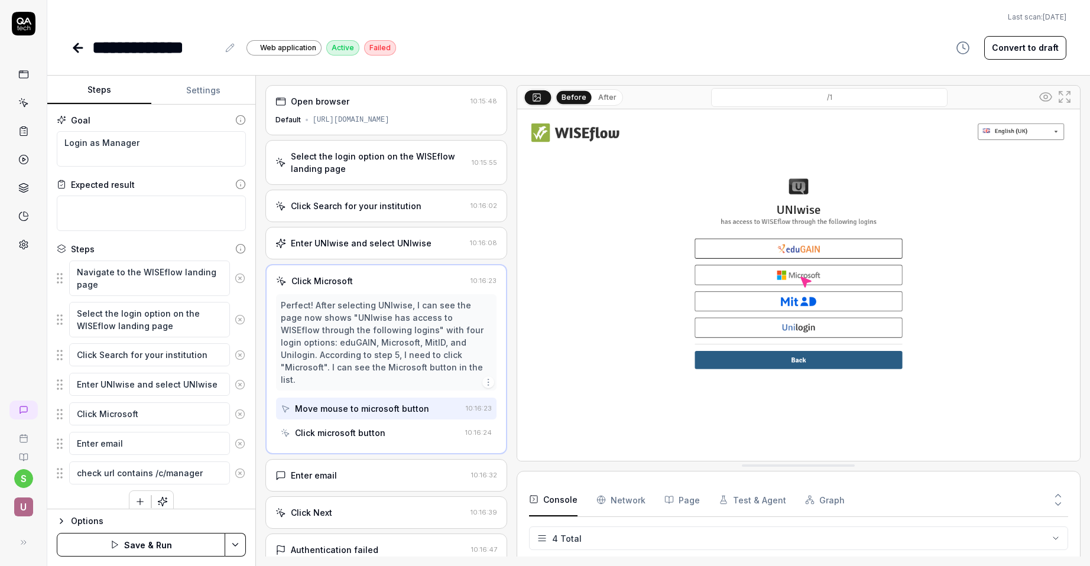
type textarea "*"
type textarea "Enter email ""
type textarea "*"
type textarea "Enter email "a"
type textarea "*"
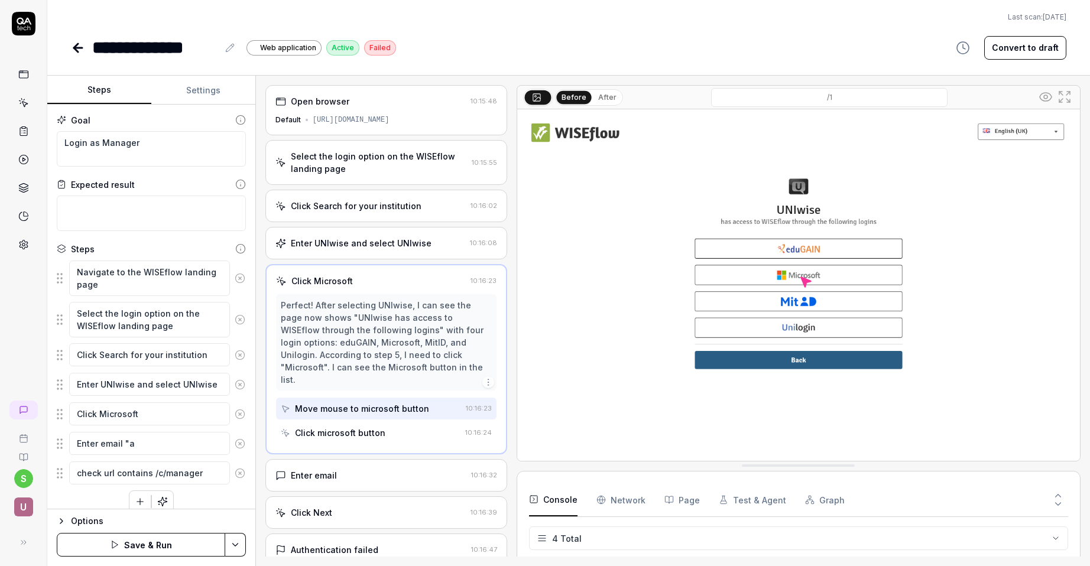
type textarea "Enter email "an"
type textarea "*"
type textarea "Enter email "and"
type textarea "*"
type textarea "Enter email "andr"
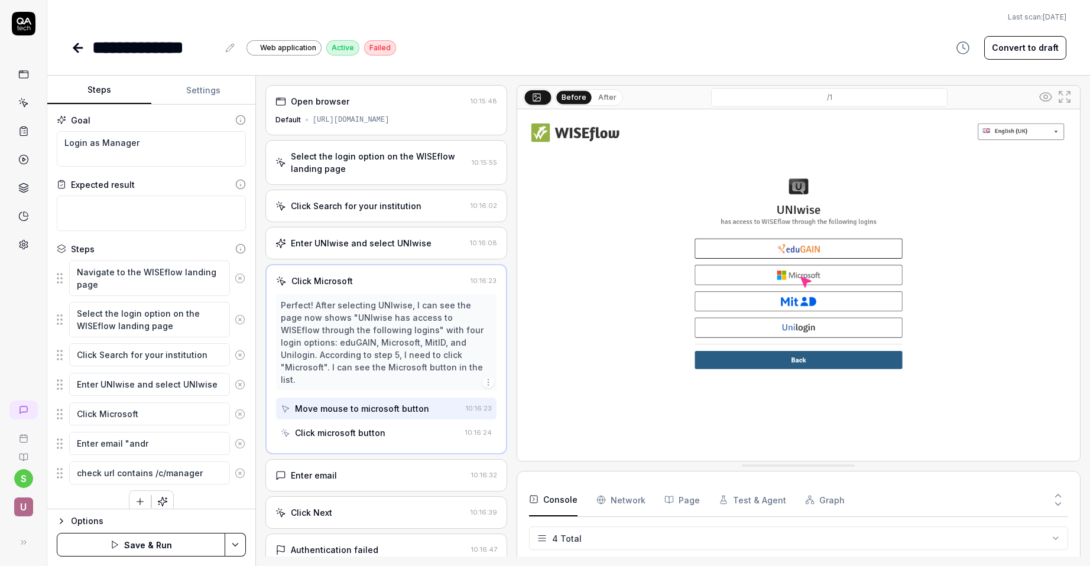
type textarea "*"
type textarea "Enter email "andre"
type textarea "*"
type textarea "Enter email "andrea"
type textarea "*"
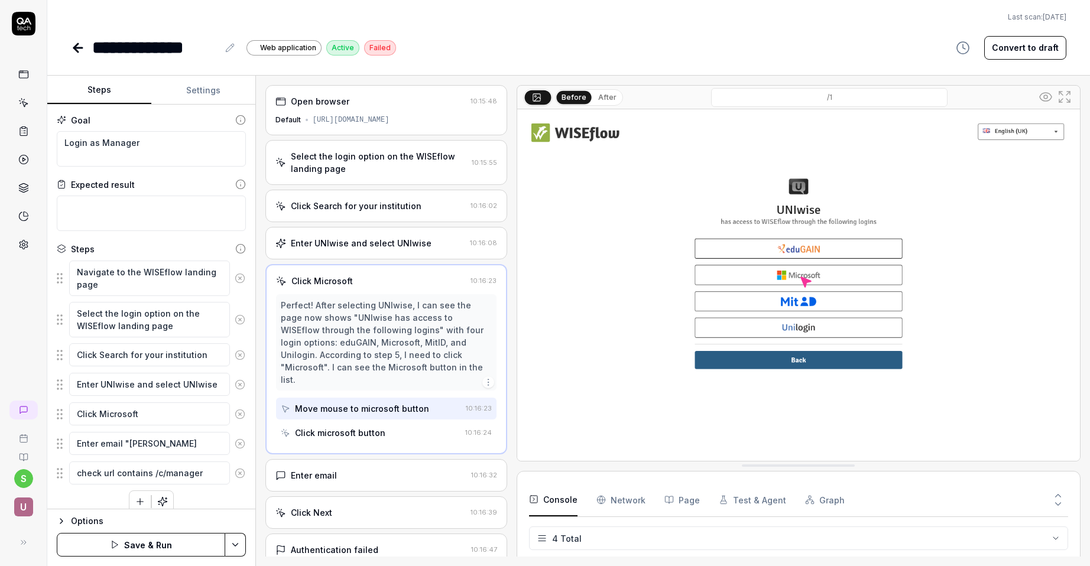
type textarea "Enter email "andreas"
type textarea "*"
type textarea "Enter email "andreas@"
type textarea "*"
type textarea "Enter email "andreas@u"
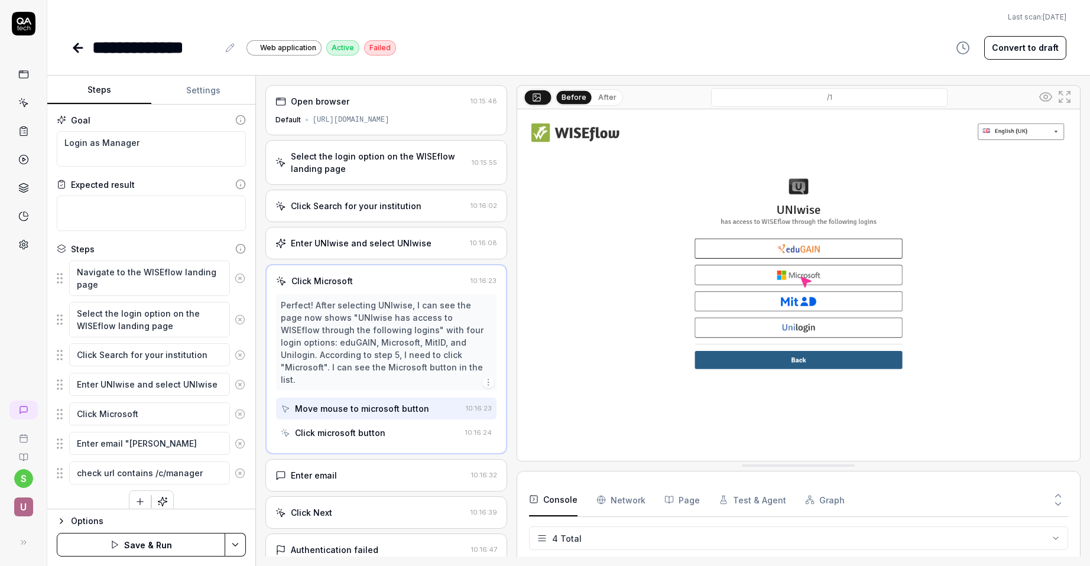
type textarea "*"
type textarea "Enter email "andreas@un"
type textarea "*"
type textarea "Enter email "andreas@uni"
type textarea "*"
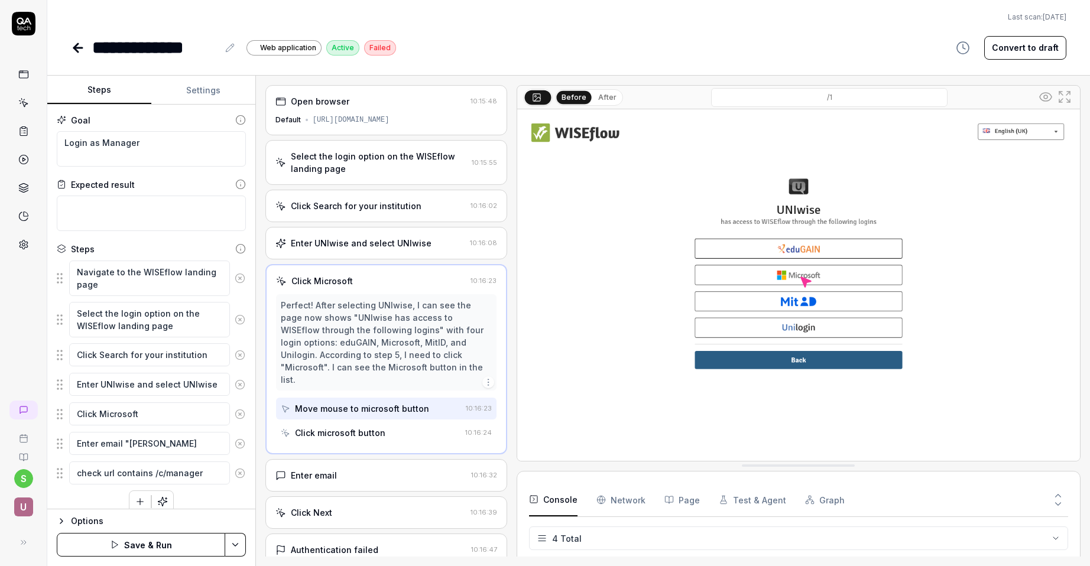
type textarea "Enter email "andreas@uniw"
type textarea "*"
type textarea "Enter email "andreas@uniwi"
type textarea "*"
type textarea "Enter email "andreas@uniwis"
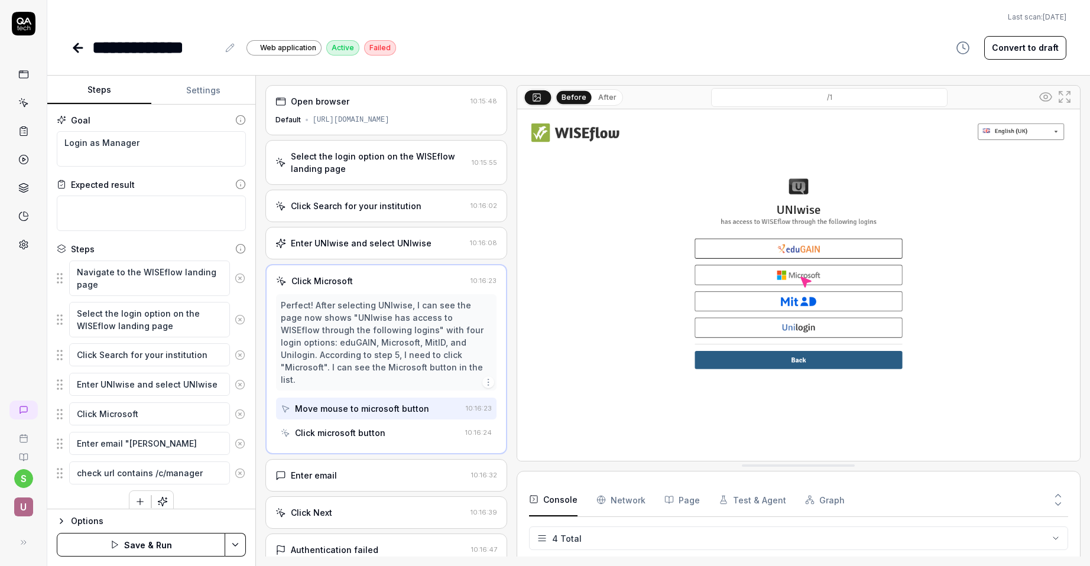
type textarea "*"
type textarea "Enter email "andreas@uniwise"
type textarea "*"
type textarea "Enter email "andreas@uniwise."
type textarea "*"
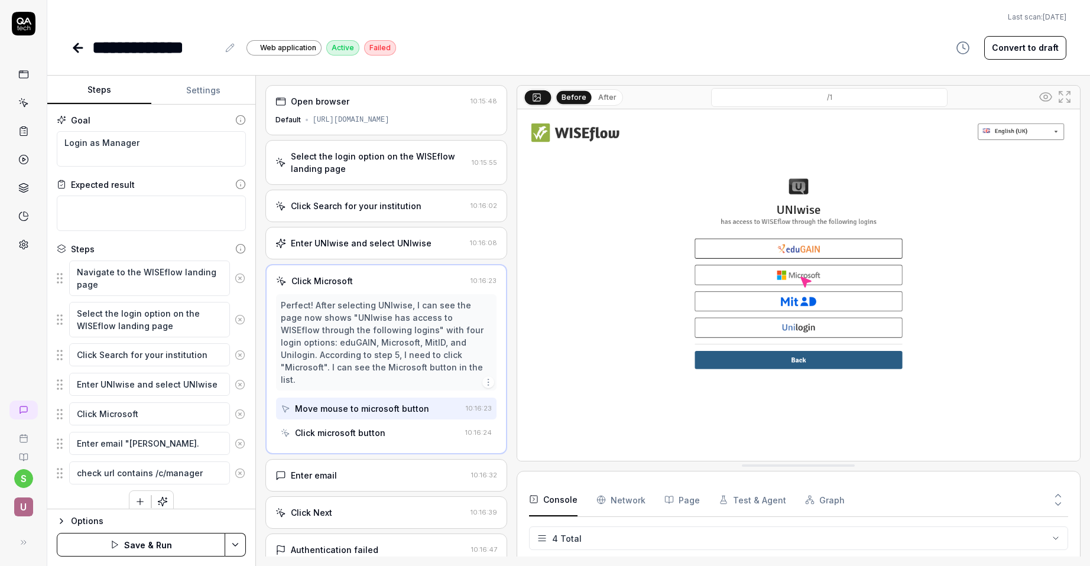
type textarea "Enter email "andreas@uniwise.d"
type textarea "*"
type textarea "Enter email "andreas@uniwise.dk"
type textarea "*"
type textarea "Enter email "andreas@uniwise.dk""
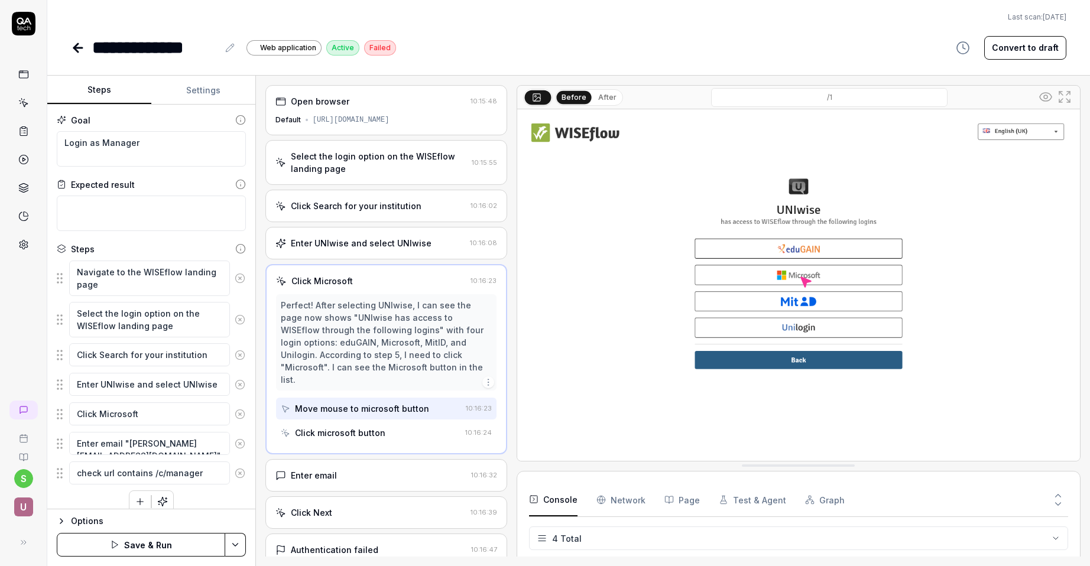
drag, startPoint x: 129, startPoint y: 445, endPoint x: 209, endPoint y: 449, distance: 79.9
click at [209, 449] on textarea "Enter email "andreas@uniwise.dk"" at bounding box center [149, 443] width 161 height 23
type textarea "*"
type textarea "Enter email "s""
type textarea "*"
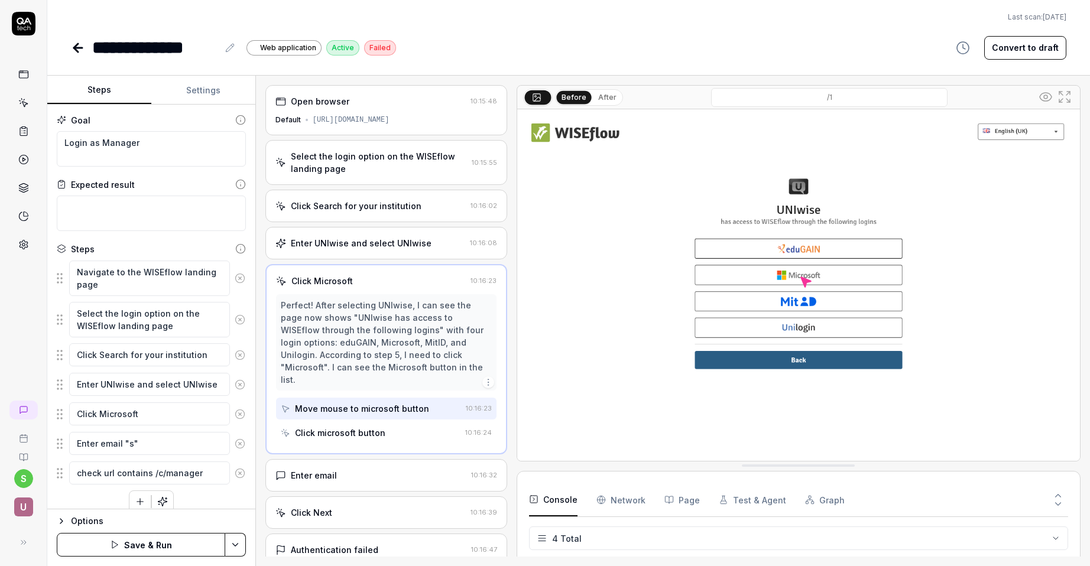
type textarea "Enter email "su""
type textarea "*"
type textarea "Enter email "sup""
type textarea "*"
type textarea "Enter email "supr""
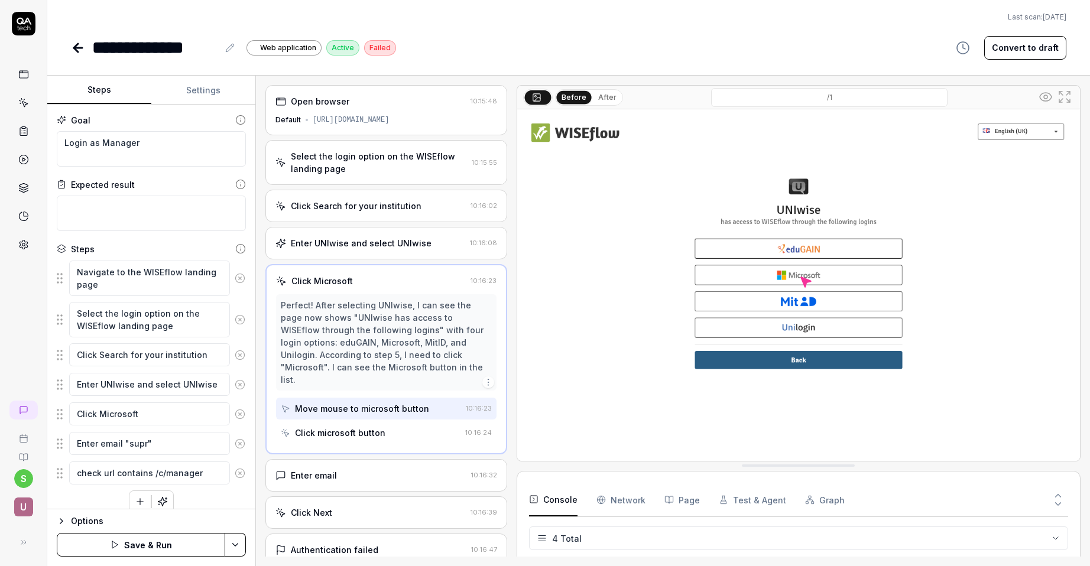
type textarea "*"
type textarea "Enter email "supri""
type textarea "*"
type textarea "Enter email "supriy""
type textarea "*"
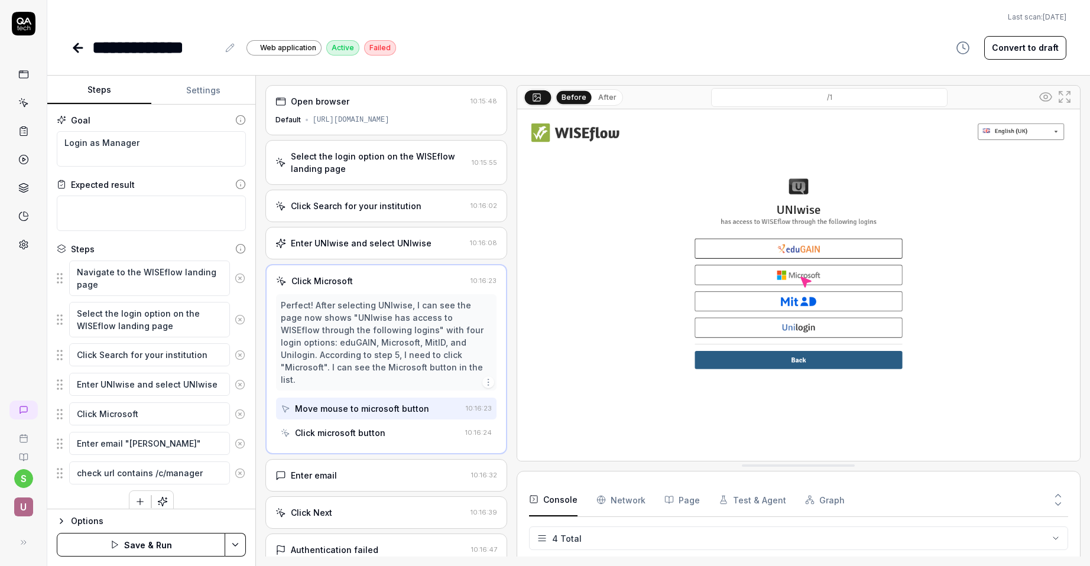
type textarea "Enter email "supriya""
type textarea "*"
type textarea "Enter email "supriya.""
type textarea "*"
type textarea "Enter email "supriya.s""
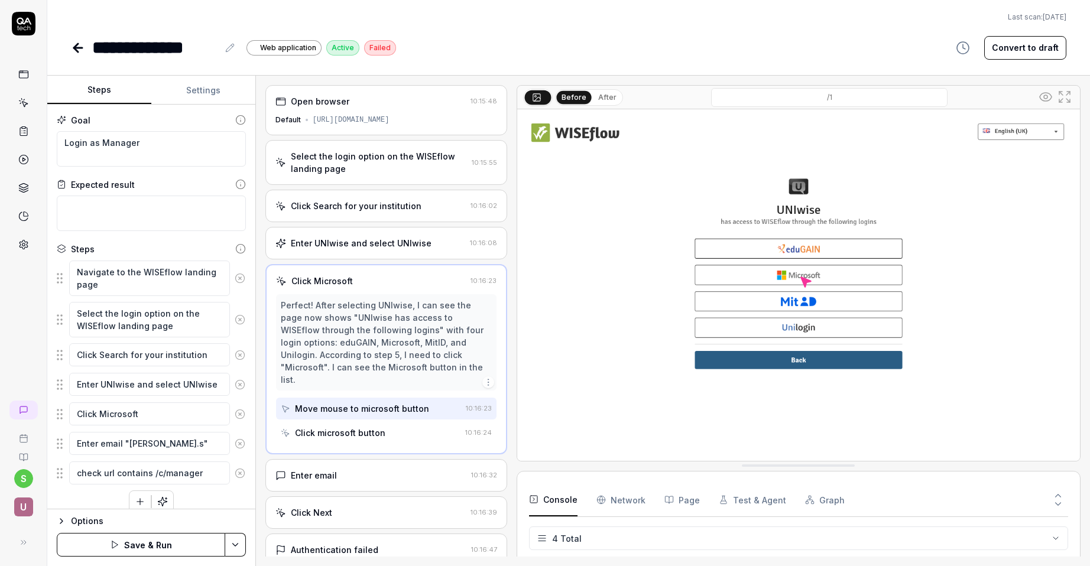
type textarea "*"
type textarea "Enter email "supriya.sa""
type textarea "*"
type textarea "Enter email "supriya.san""
type textarea "*"
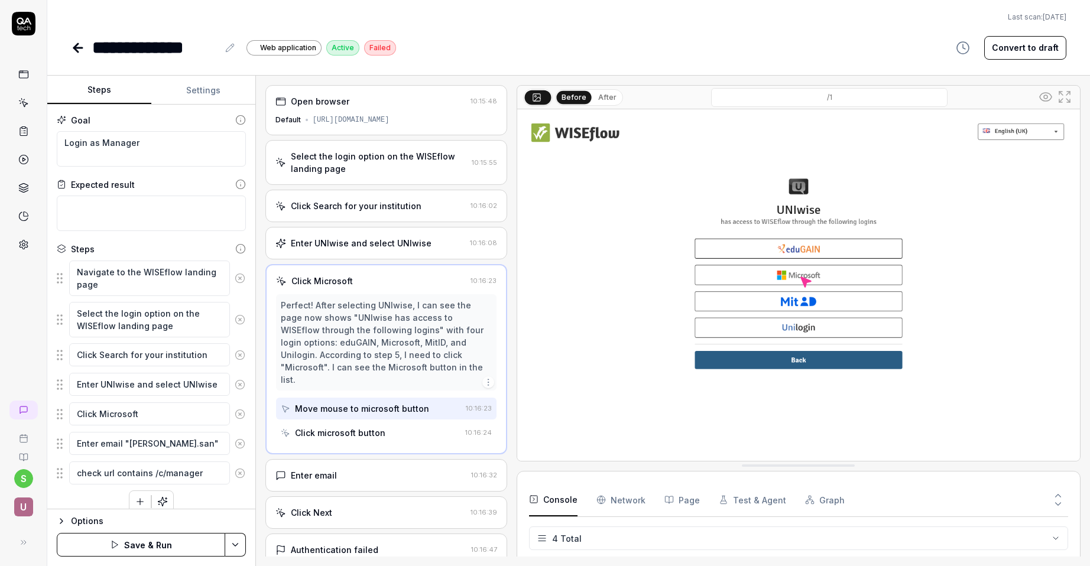
type textarea "Enter email "supriya.sang""
type textarea "*"
type textarea "Enter email "supriya.sango""
type textarea "*"
type textarea "Enter email "supriya.sangol""
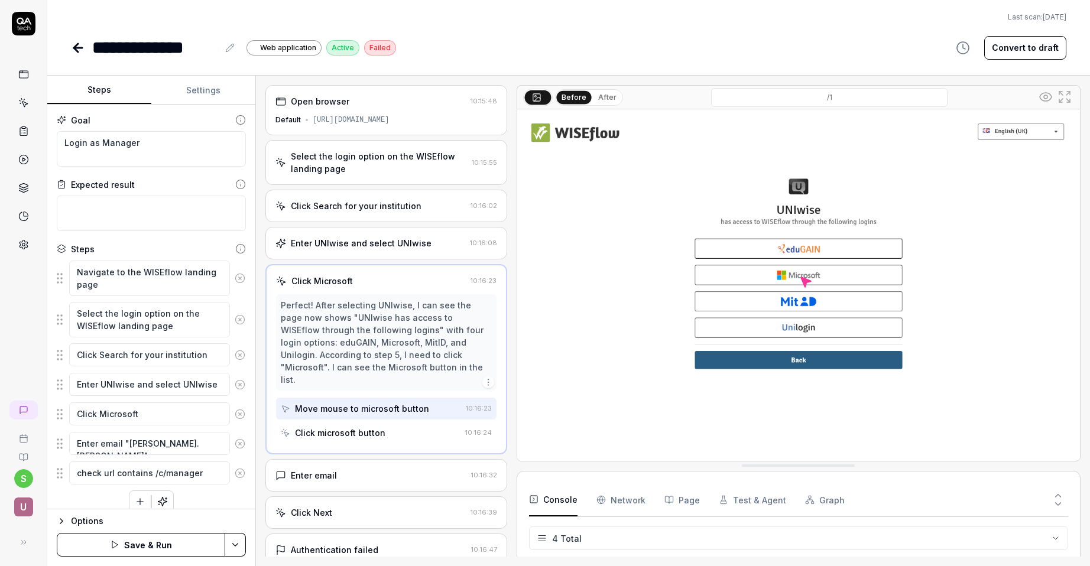
type textarea "*"
type textarea "Enter email "supriya.sangoll""
type textarea "*"
type textarea "Enter email "supriya.sangolli""
type textarea "*"
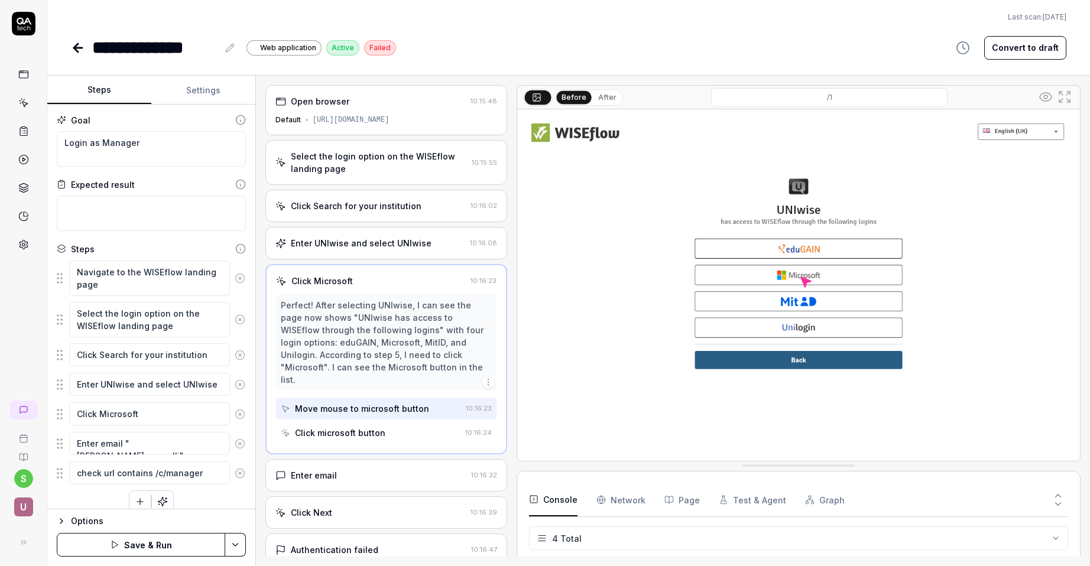
type textarea "Enter email "supriya.sangolli@""
type textarea "*"
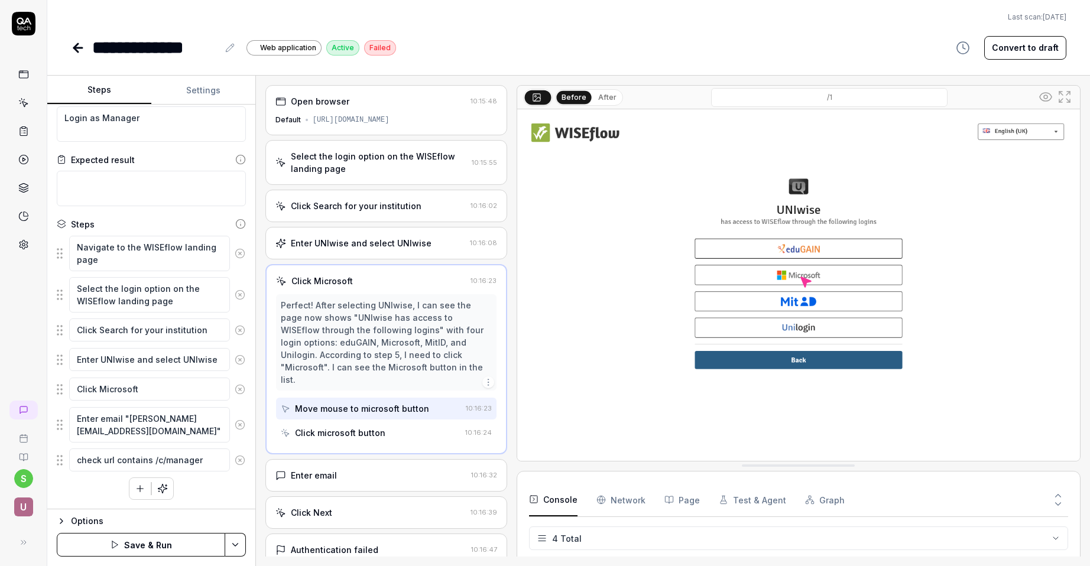
click at [219, 433] on textarea "Enter email "supriya.sangolli@uniwise.co.uk"" at bounding box center [149, 424] width 161 height 35
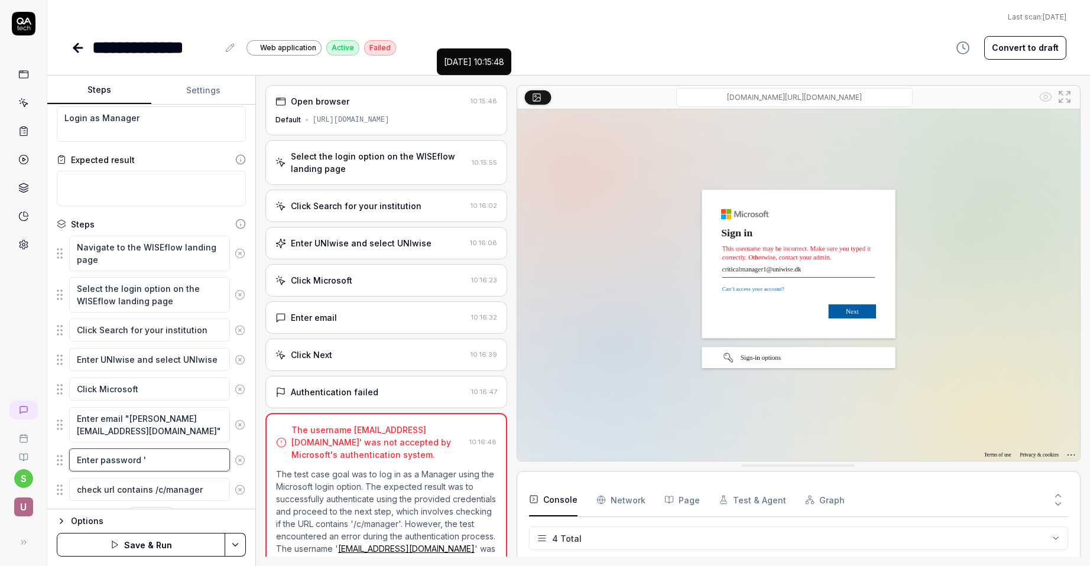
scroll to position [86, 0]
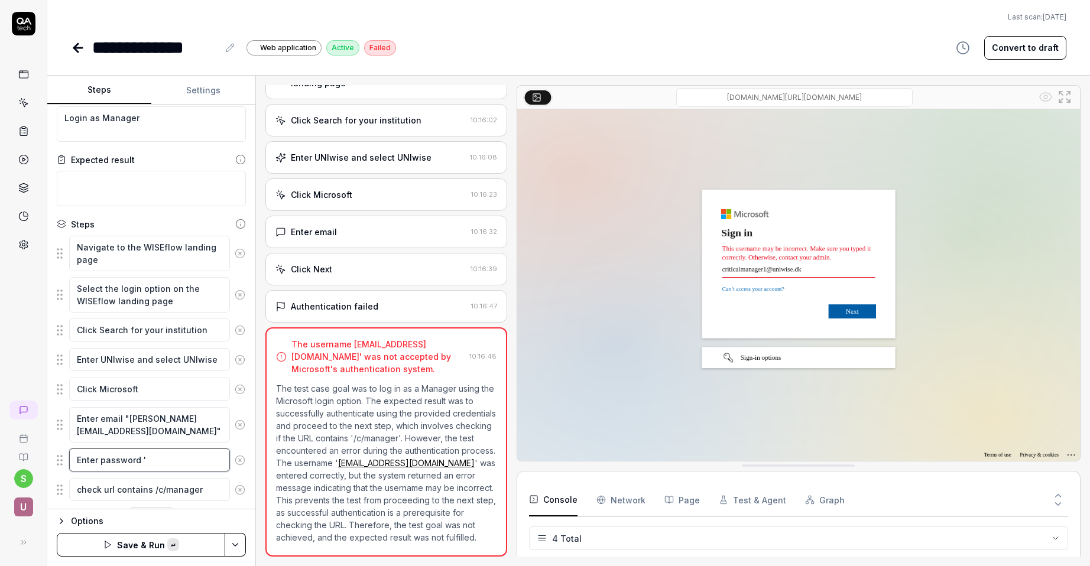
paste textarea "Password@555"
click at [239, 548] on html "**********" at bounding box center [545, 283] width 1090 height 566
click at [148, 462] on div "Save" at bounding box center [176, 463] width 151 height 26
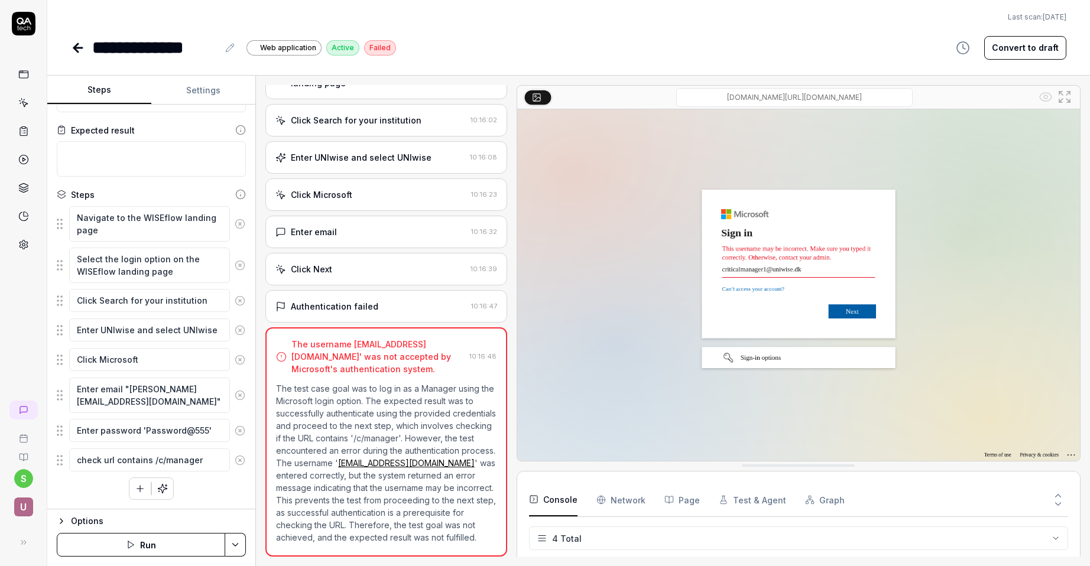
click at [193, 544] on button "Run" at bounding box center [141, 545] width 169 height 24
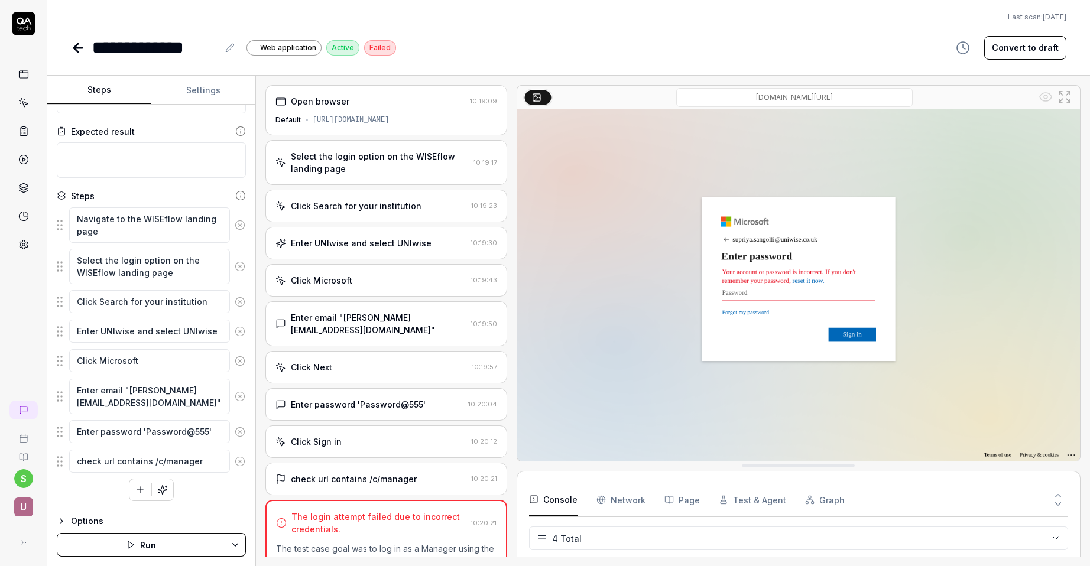
click at [437, 333] on div "Enter email "supriya.sangolli@uniwise.co.uk"" at bounding box center [378, 324] width 175 height 25
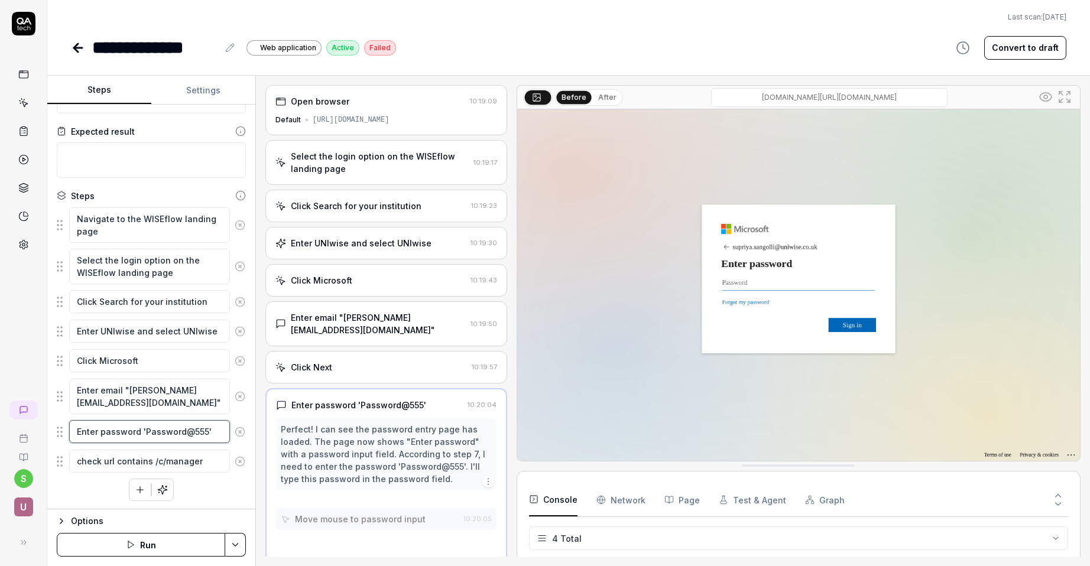
scroll to position [21, 0]
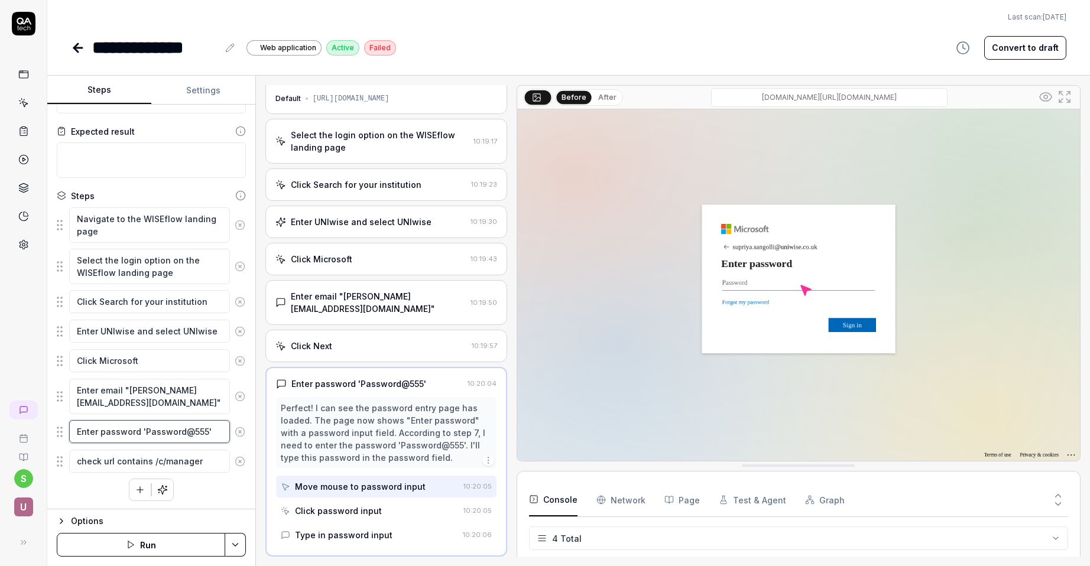
drag, startPoint x: 144, startPoint y: 433, endPoint x: 203, endPoint y: 435, distance: 59.7
click at [203, 435] on textarea "Enter password 'Password@555'" at bounding box center [149, 431] width 161 height 23
click at [205, 543] on button "Save & Run" at bounding box center [141, 545] width 169 height 24
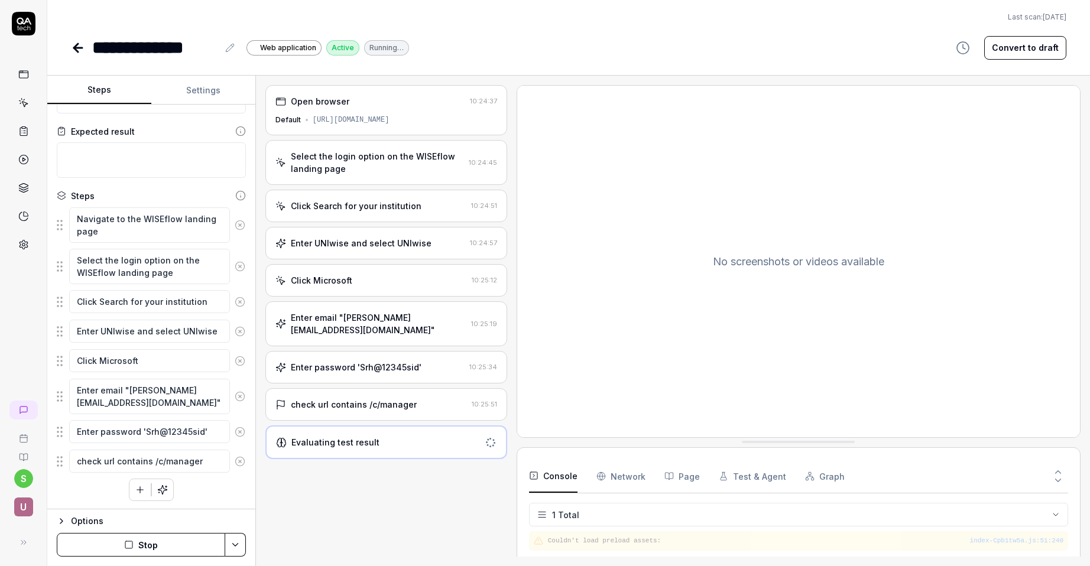
click at [429, 405] on div "check url contains /c/manager" at bounding box center [372, 405] width 192 height 12
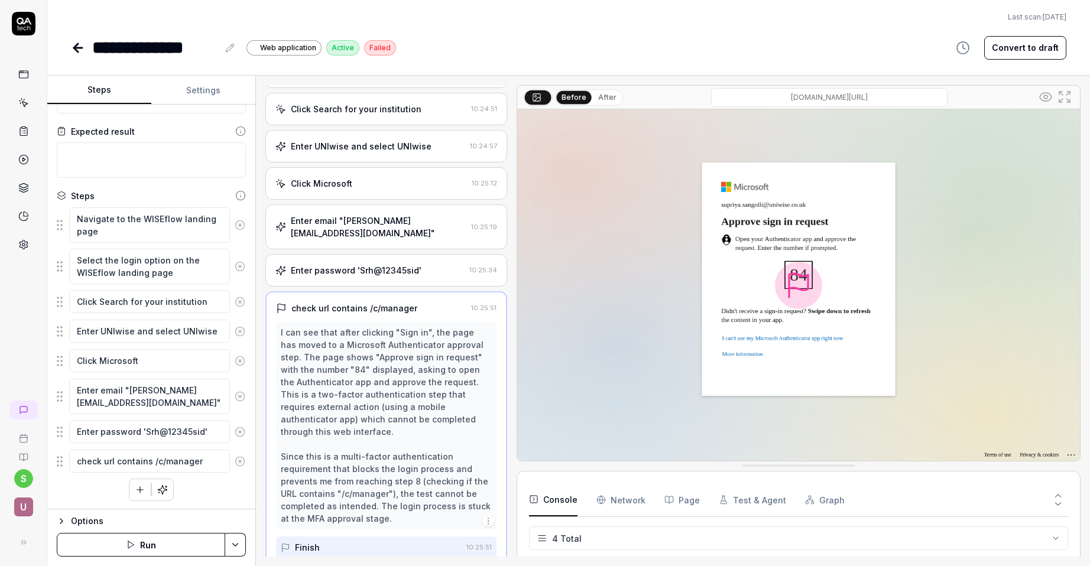
scroll to position [98, 0]
click at [436, 302] on div "check url contains /c/manager" at bounding box center [371, 308] width 190 height 12
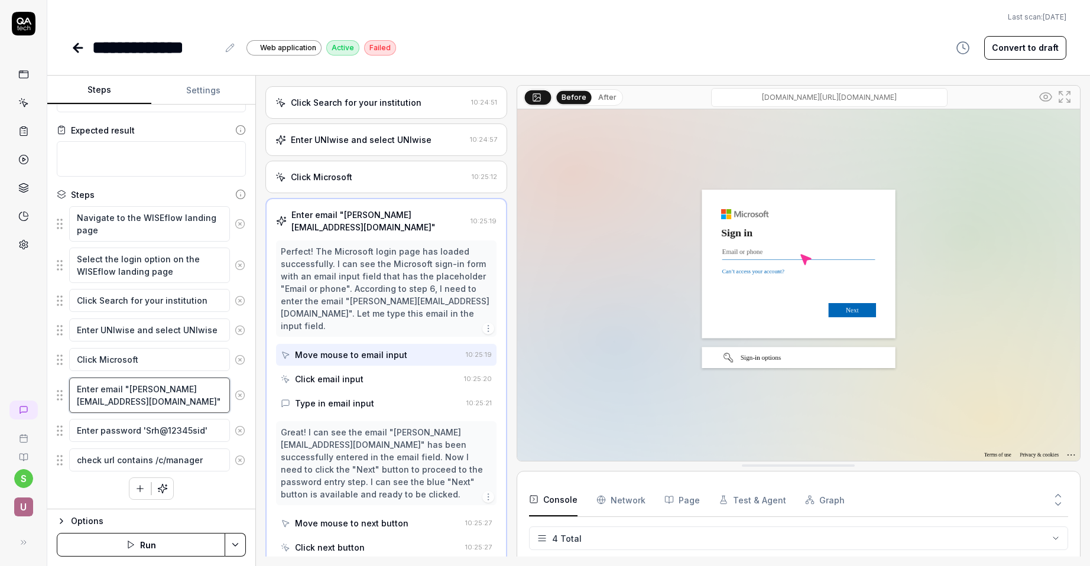
drag, startPoint x: 216, startPoint y: 404, endPoint x: 48, endPoint y: 403, distance: 167.9
click at [48, 403] on div "Goal Login as Manager Expected result Steps Navigate to the WISEflow landing pa…" at bounding box center [151, 307] width 208 height 405
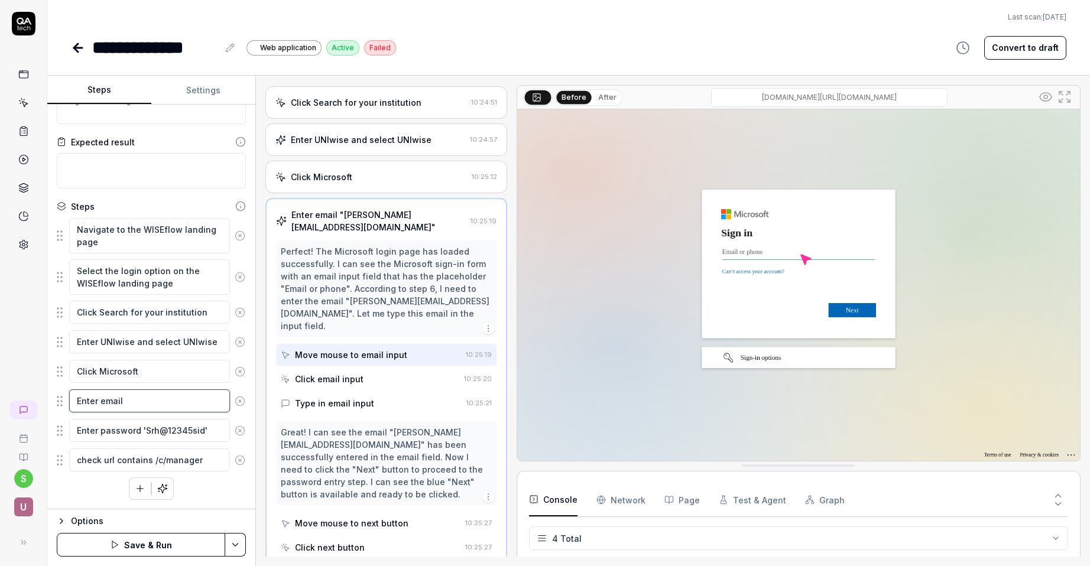
scroll to position [43, 0]
click at [240, 374] on icon at bounding box center [240, 372] width 11 height 11
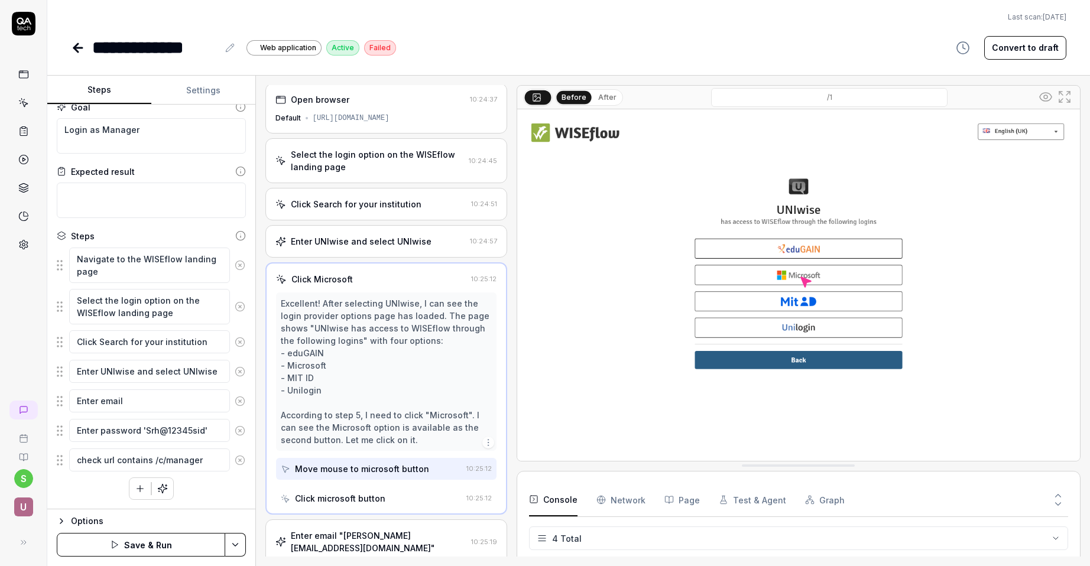
scroll to position [0, 0]
click at [244, 431] on icon at bounding box center [240, 431] width 11 height 11
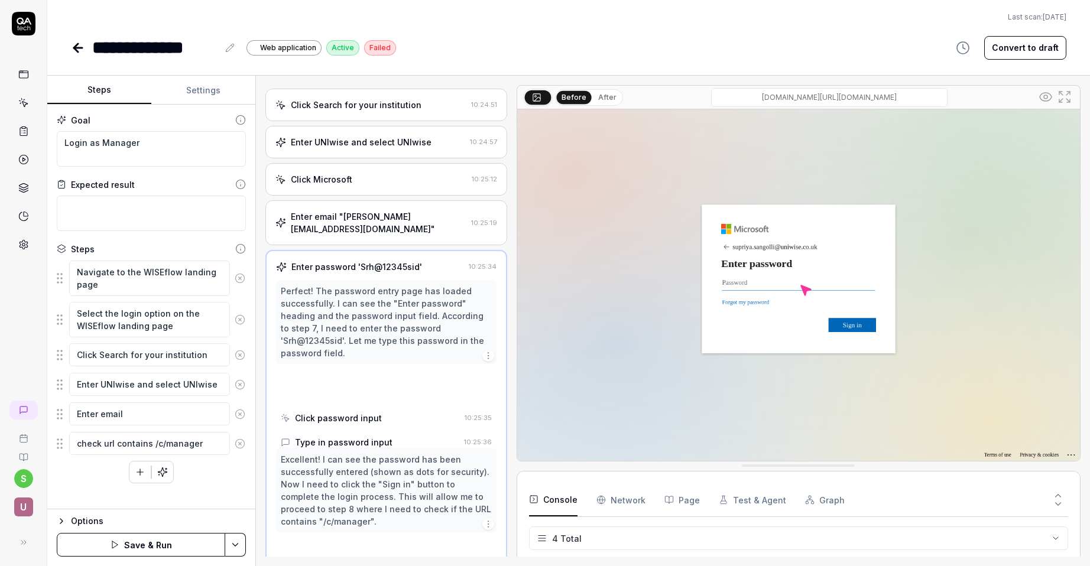
scroll to position [128, 0]
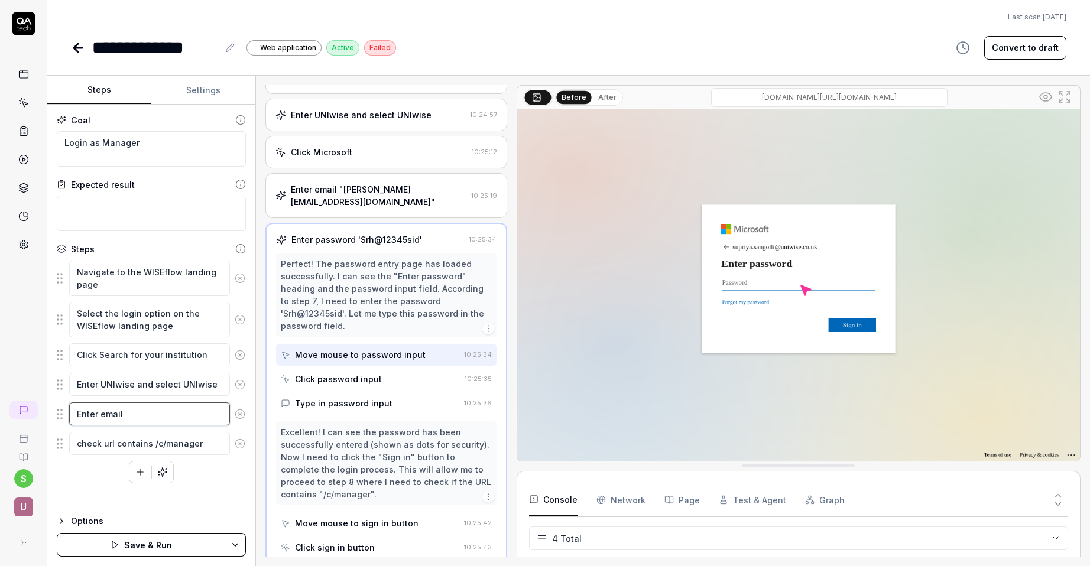
click at [150, 417] on textarea "Enter email" at bounding box center [149, 414] width 161 height 23
click at [144, 419] on textarea "Enter email" at bounding box center [149, 414] width 161 height 23
click at [125, 525] on span "Scroll down" at bounding box center [116, 531] width 46 height 12
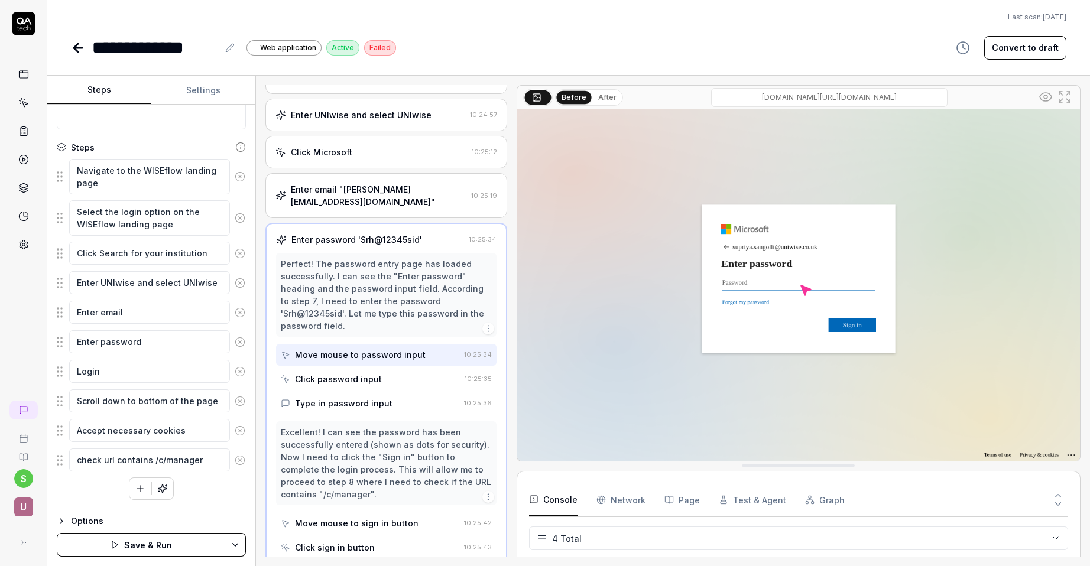
click at [103, 494] on div "Navigate to the WISEflow landing page Select the login option on the WISEflow l…" at bounding box center [151, 329] width 189 height 342
click at [213, 548] on button "Save & Run" at bounding box center [141, 545] width 169 height 24
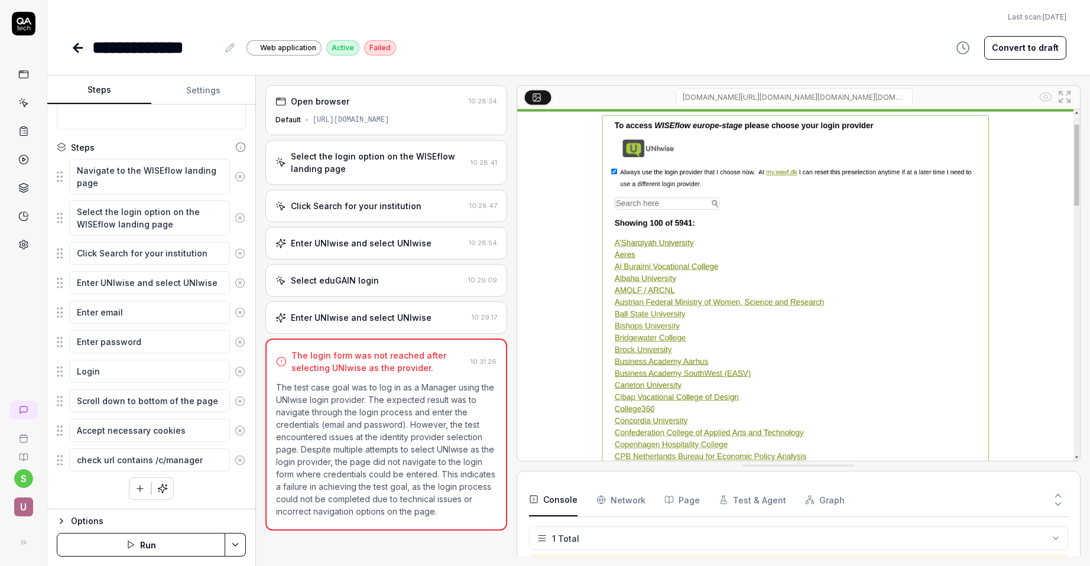
scroll to position [20, 0]
